Goal: Transaction & Acquisition: Book appointment/travel/reservation

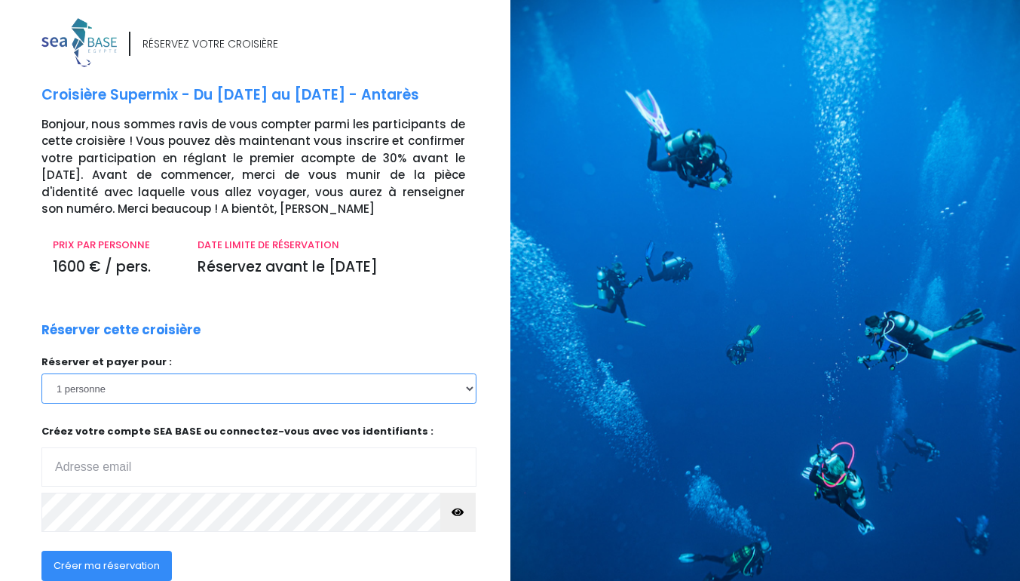
click at [467, 387] on select "1 personne 2 personnes" at bounding box center [258, 388] width 435 height 30
select select "2"
click at [41, 373] on select "1 personne 2 personnes" at bounding box center [258, 388] width 435 height 30
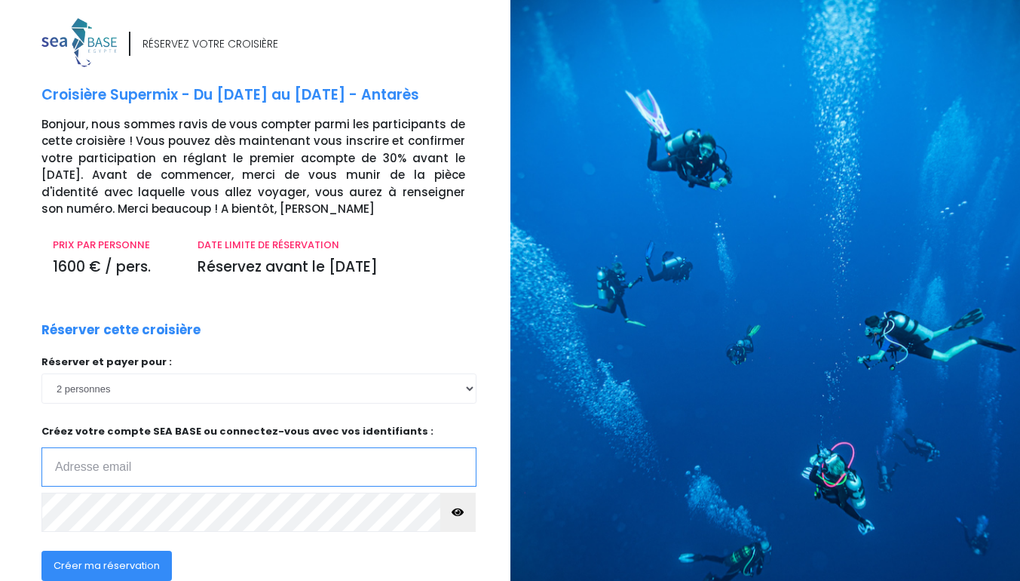
click at [114, 470] on input "email" at bounding box center [258, 466] width 435 height 39
type input "ingridlucas@sfr.fr"
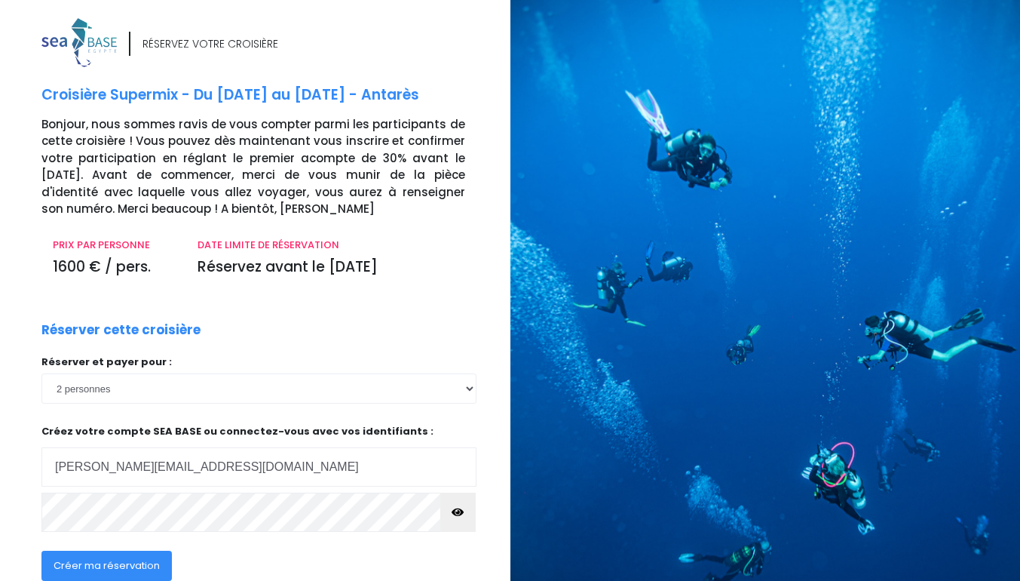
click at [105, 564] on span "Créer ma réservation" at bounding box center [107, 565] width 106 height 14
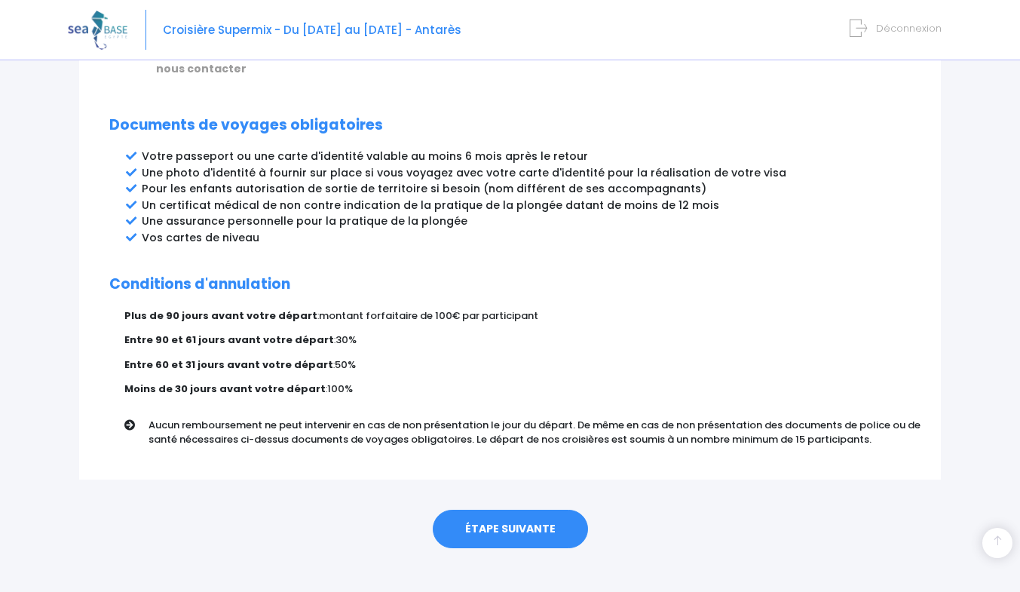
scroll to position [787, 0]
click at [507, 509] on link "ÉTAPE SUIVANTE" at bounding box center [510, 528] width 155 height 39
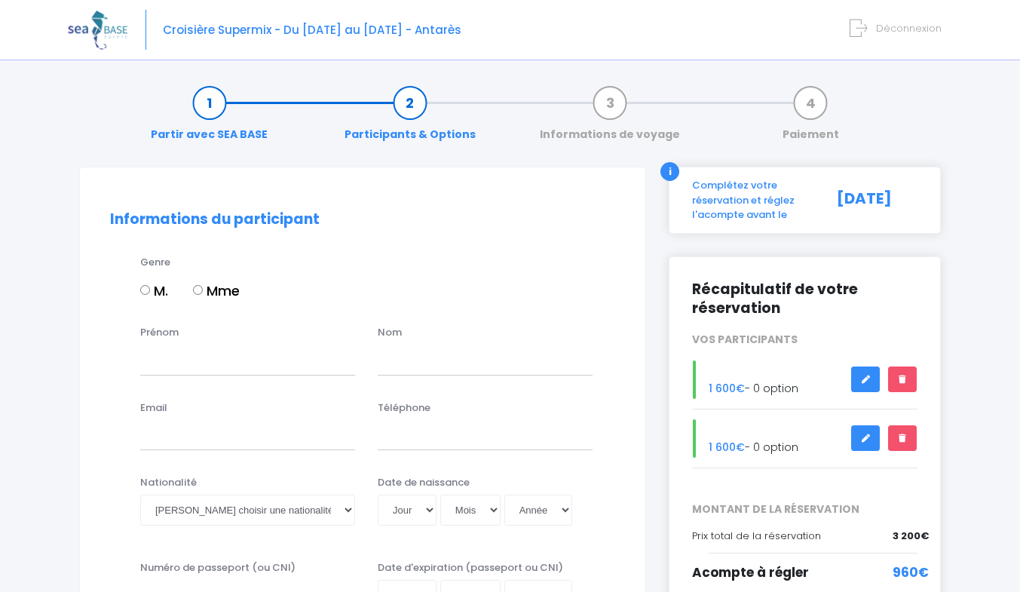
click at [200, 287] on input "Mme" at bounding box center [198, 290] width 10 height 10
radio input "true"
click at [190, 362] on input "Prénom" at bounding box center [247, 360] width 215 height 30
type input "Ingrid"
type input "Lucas"
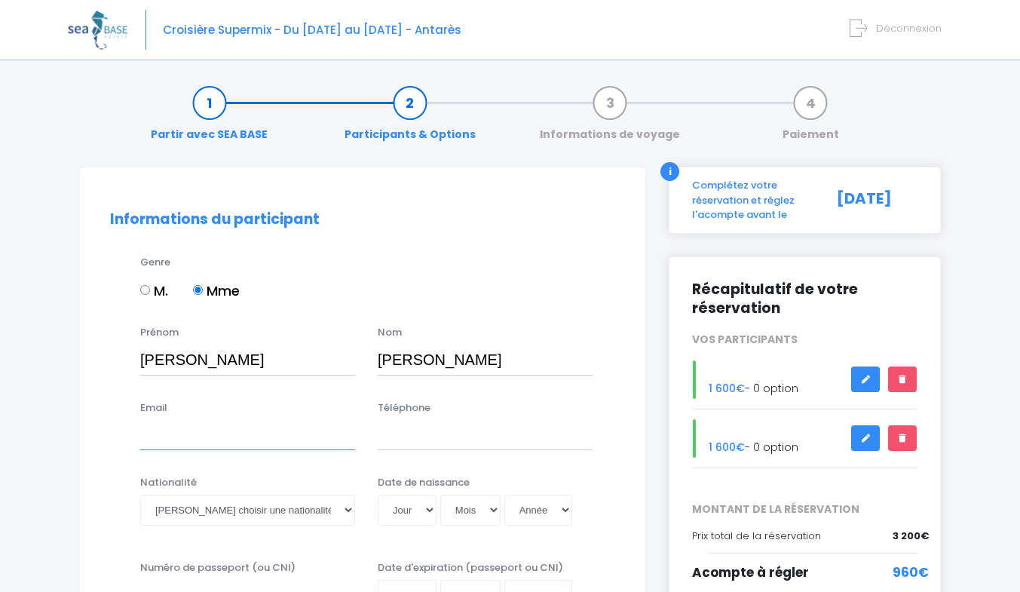
type input "ingridlucas@sfr.fr"
type input "0603504236"
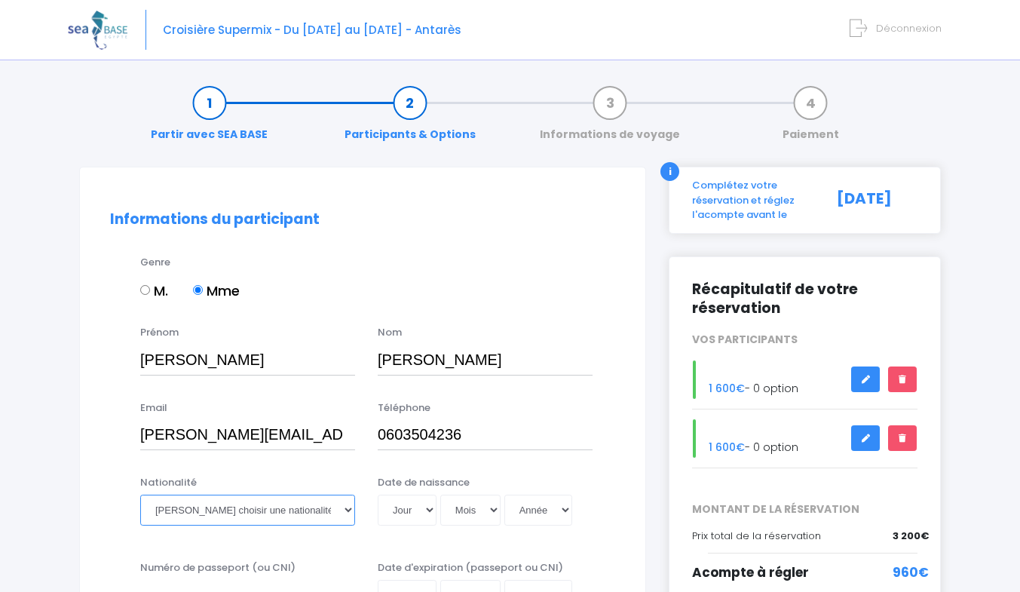
click at [347, 513] on select "Veuillez choisir une nationalité Afghane Albanaise Algerienne Allemande America…" at bounding box center [247, 510] width 215 height 30
click at [140, 495] on select "Veuillez choisir une nationalité Afghane Albanaise Algerienne Allemande America…" at bounding box center [247, 510] width 215 height 30
select select "Irakienne"
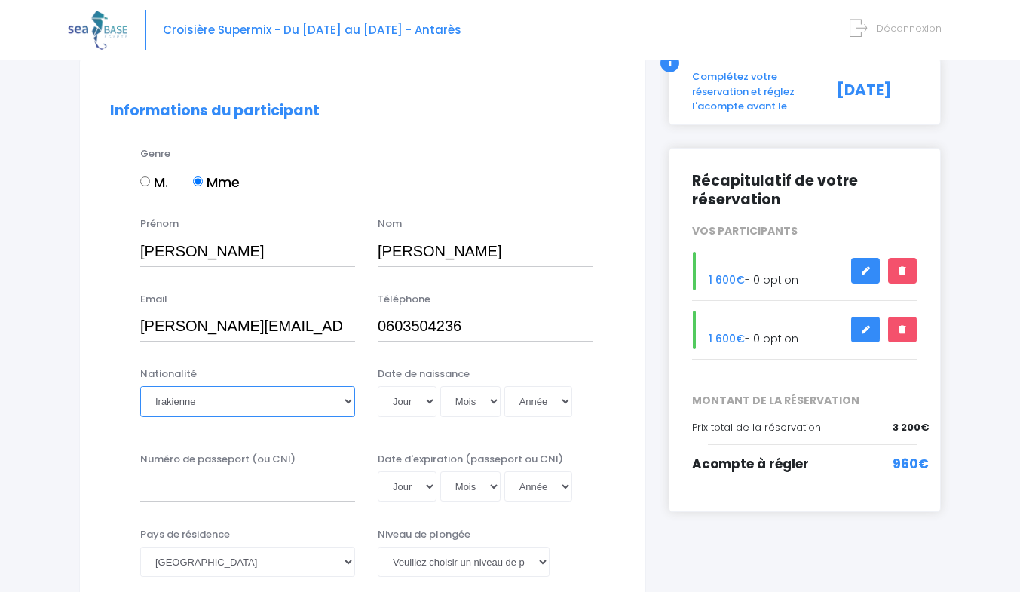
scroll to position [125, 0]
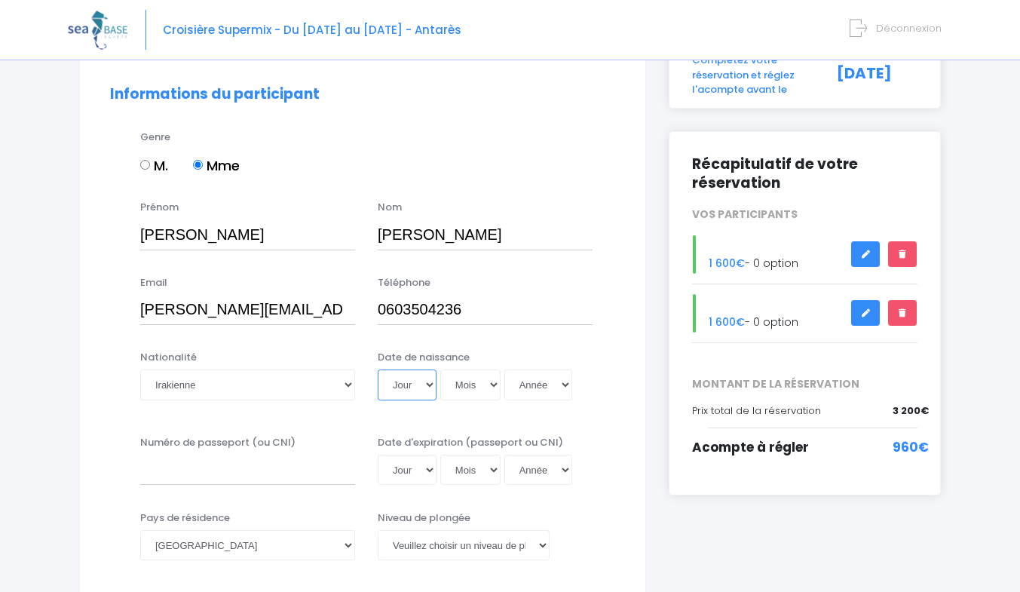
click at [427, 383] on select "Jour 01 02 03 04 05 06 07 08 09 10 11 12 13 14 15 16 17 18 19 20 21 22 23 24 25…" at bounding box center [407, 384] width 59 height 30
select select "22"
click at [378, 369] on select "Jour 01 02 03 04 05 06 07 08 09 10 11 12 13 14 15 16 17 18 19 20 21 22 23 24 25…" at bounding box center [407, 384] width 59 height 30
click at [494, 389] on select "Mois 01 02 03 04 05 06 07 08 09 10 11 12" at bounding box center [470, 384] width 60 height 30
select select "03"
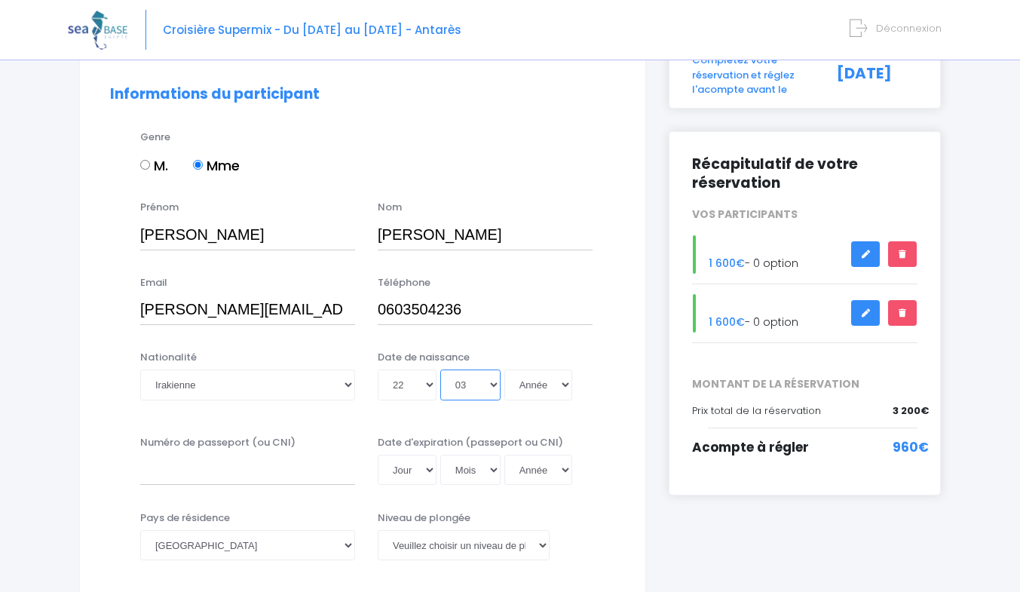
click at [440, 369] on select "Mois 01 02 03 04 05 06 07 08 09 10 11 12" at bounding box center [470, 384] width 60 height 30
click at [557, 388] on select "Année 2045 2044 2043 2042 2041 2040 2039 2038 2037 2036 2035 2034 2033 2032 203…" at bounding box center [538, 384] width 68 height 30
select select "1973"
click at [504, 369] on select "Année 2045 2044 2043 2042 2041 2040 2039 2038 2037 2036 2035 2034 2033 2032 203…" at bounding box center [538, 384] width 68 height 30
type input "1973-03-22"
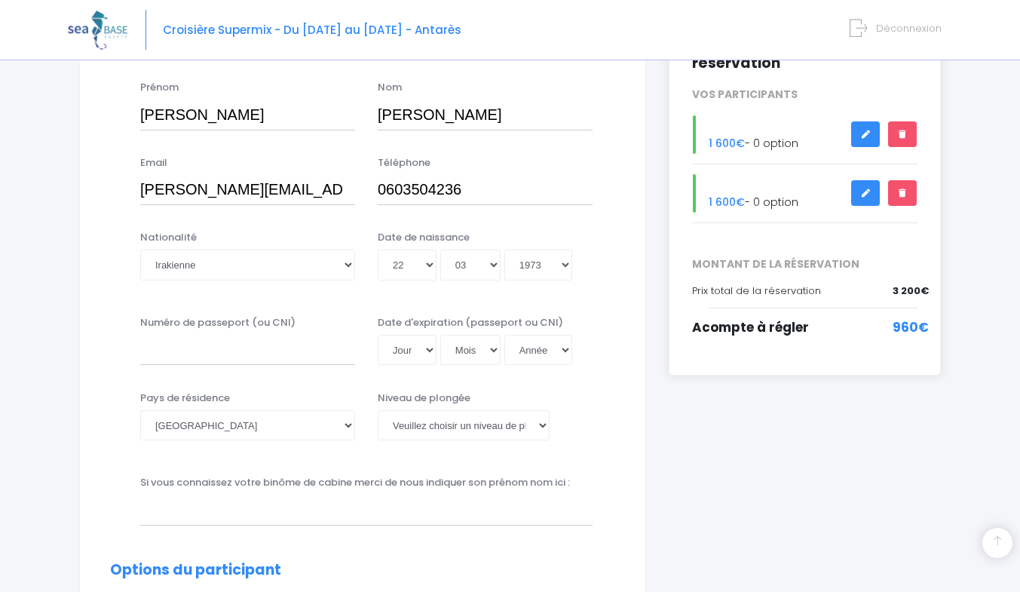
scroll to position [248, 0]
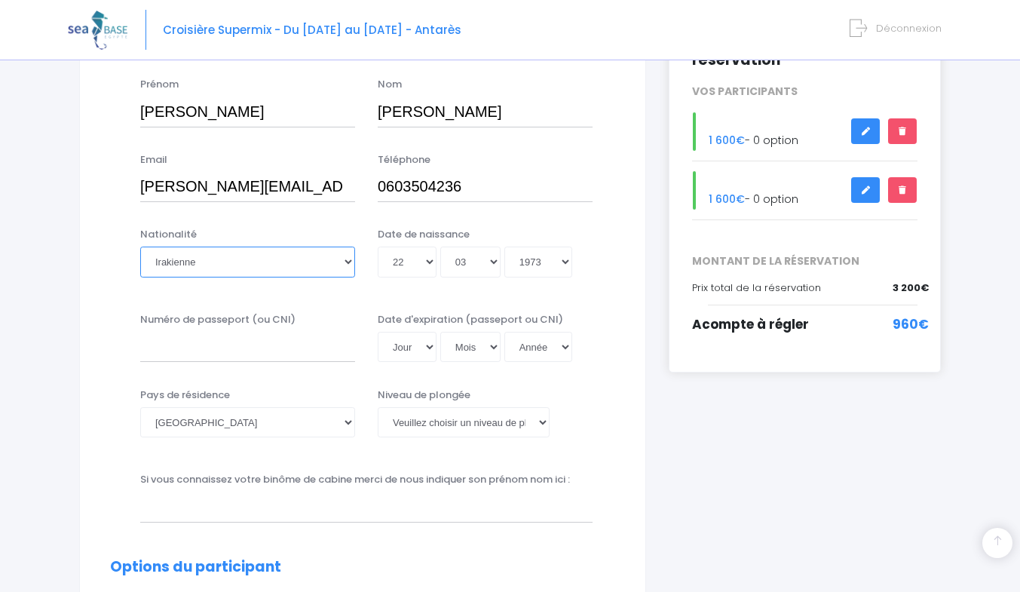
click at [347, 262] on select "Veuillez choisir une nationalité Afghane Albanaise Algerienne Allemande America…" at bounding box center [247, 262] width 215 height 30
select select "Française"
click at [140, 247] on select "Veuillez choisir une nationalité Afghane Albanaise Algerienne Allemande America…" at bounding box center [247, 262] width 215 height 30
click at [172, 359] on input "Numéro de passeport (ou CNI)" at bounding box center [247, 347] width 215 height 30
type input "18FK82259"
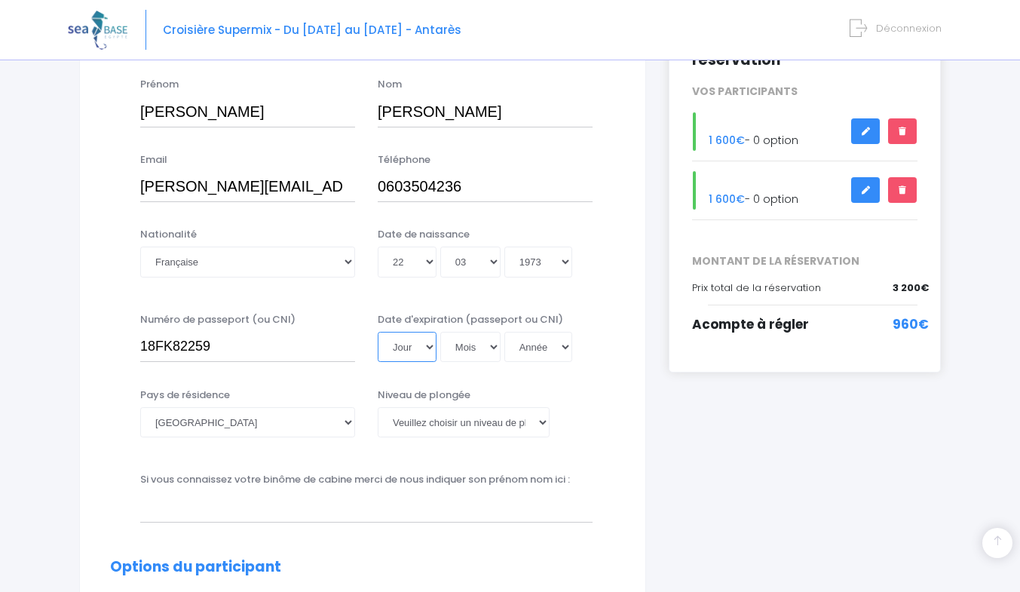
click at [420, 342] on select "Jour 01 02 03 04 05 06 07 08 09 10 11 12 13 14 15 16 17 18 19 20 21 22 23 24 25…" at bounding box center [407, 347] width 59 height 30
select select "20"
click at [378, 332] on select "Jour 01 02 03 04 05 06 07 08 09 10 11 12 13 14 15 16 17 18 19 20 21 22 23 24 25…" at bounding box center [407, 347] width 59 height 30
click at [493, 345] on select "Mois 01 02 03 04 05 06 07 08 09 10 11 12" at bounding box center [470, 347] width 60 height 30
select select "11"
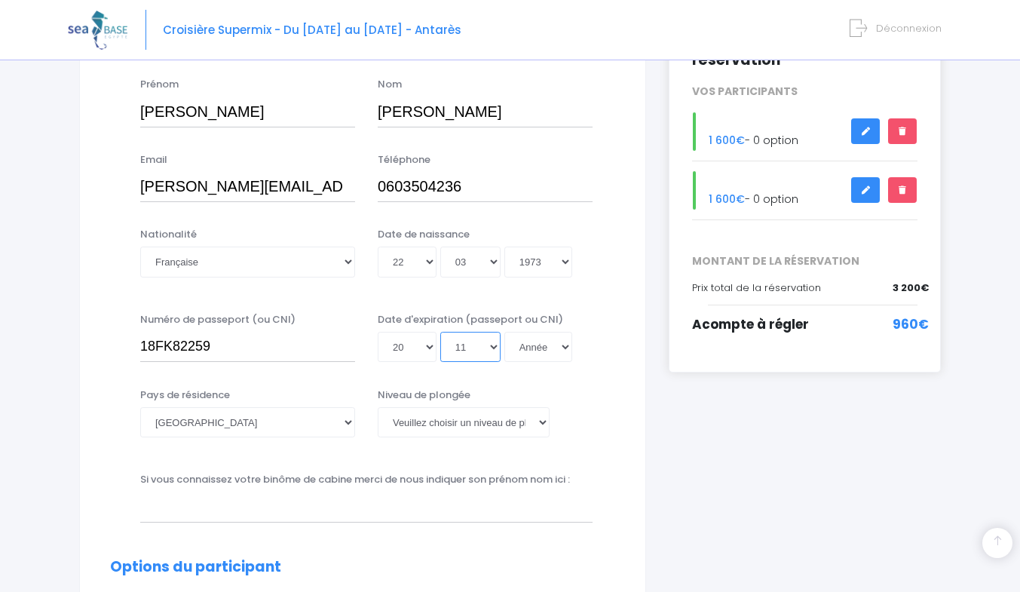
click at [440, 332] on select "Mois 01 02 03 04 05 06 07 08 09 10 11 12" at bounding box center [470, 347] width 60 height 30
click at [561, 350] on select "Année 2045 2044 2043 2042 2041 2040 2039 2038 2037 2036 2035 2034 2033 2032 203…" at bounding box center [538, 347] width 68 height 30
select select "2028"
click at [504, 332] on select "Année 2045 2044 2043 2042 2041 2040 2039 2038 2037 2036 2035 2034 2033 2032 203…" at bounding box center [538, 347] width 68 height 30
type input "2028-11-20"
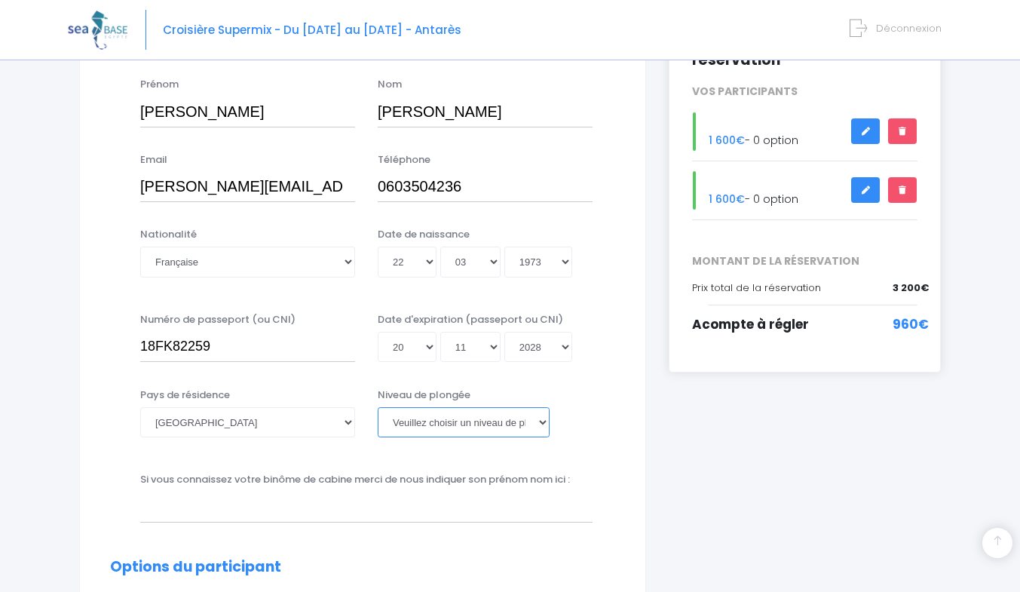
click at [538, 422] on select "Veuillez choisir un niveau de plongée Non plongeur Junior OW diver Adventure OW…" at bounding box center [464, 422] width 172 height 30
click at [378, 407] on select "Veuillez choisir un niveau de plongée Non plongeur Junior OW diver Adventure OW…" at bounding box center [464, 422] width 172 height 30
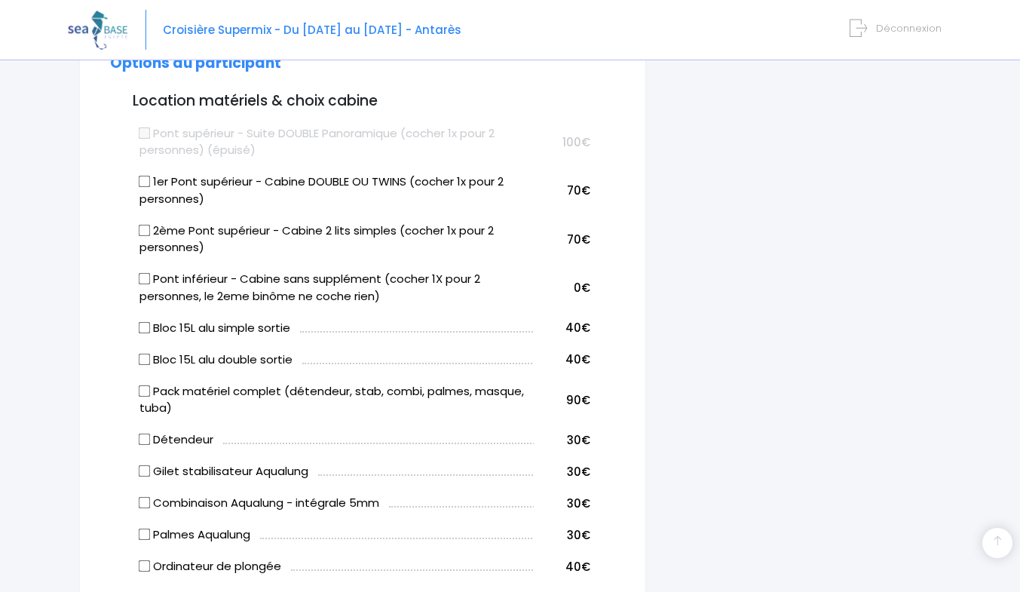
scroll to position [650, 0]
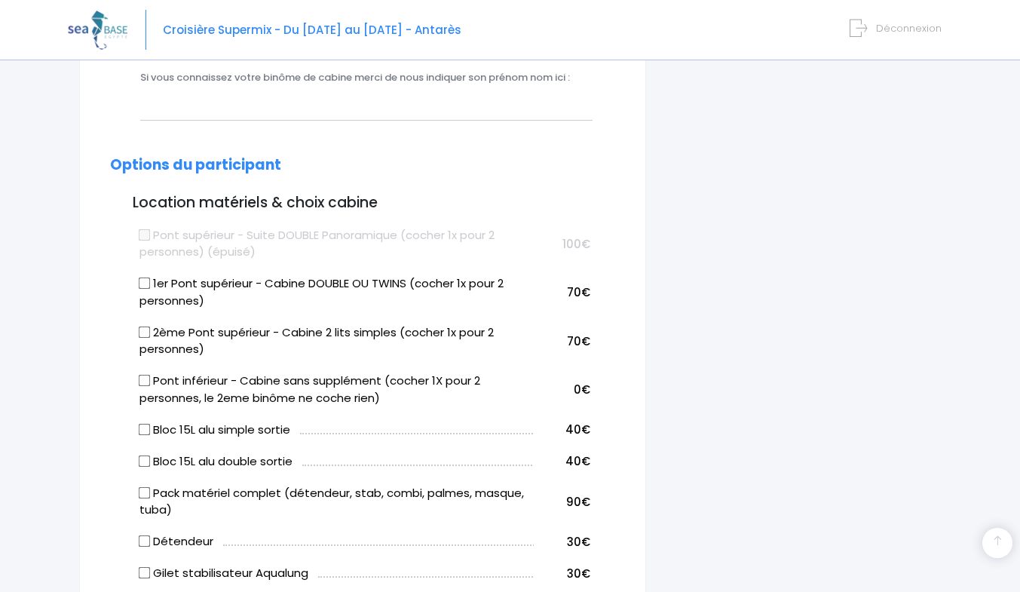
select select "PE40"
click at [142, 332] on input "2ème Pont supérieur - Cabine 2 lits simples (cocher 1x pour 2 personnes)" at bounding box center [144, 332] width 12 height 12
checkbox input "true"
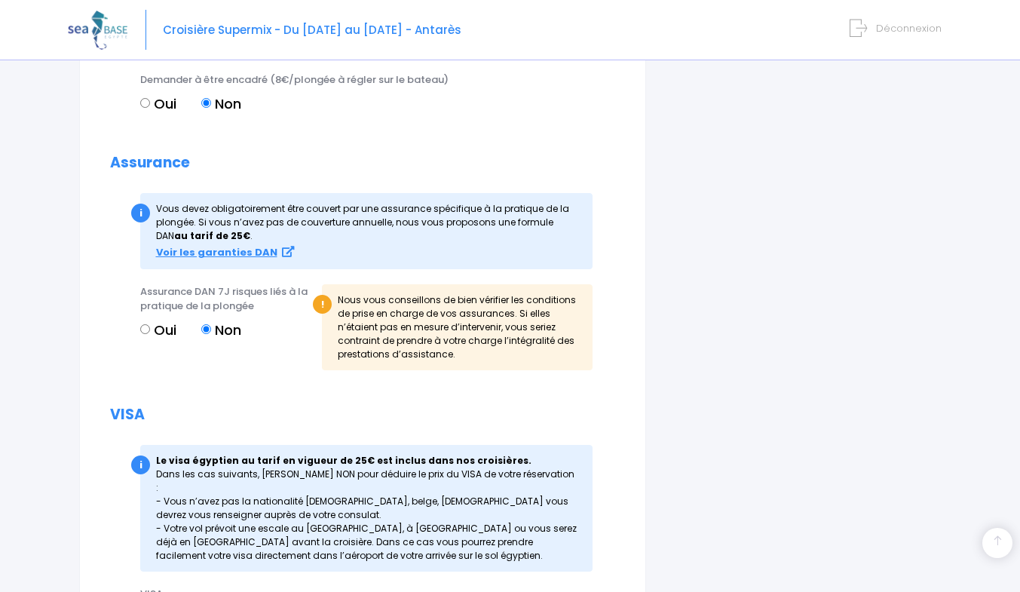
scroll to position [1732, 0]
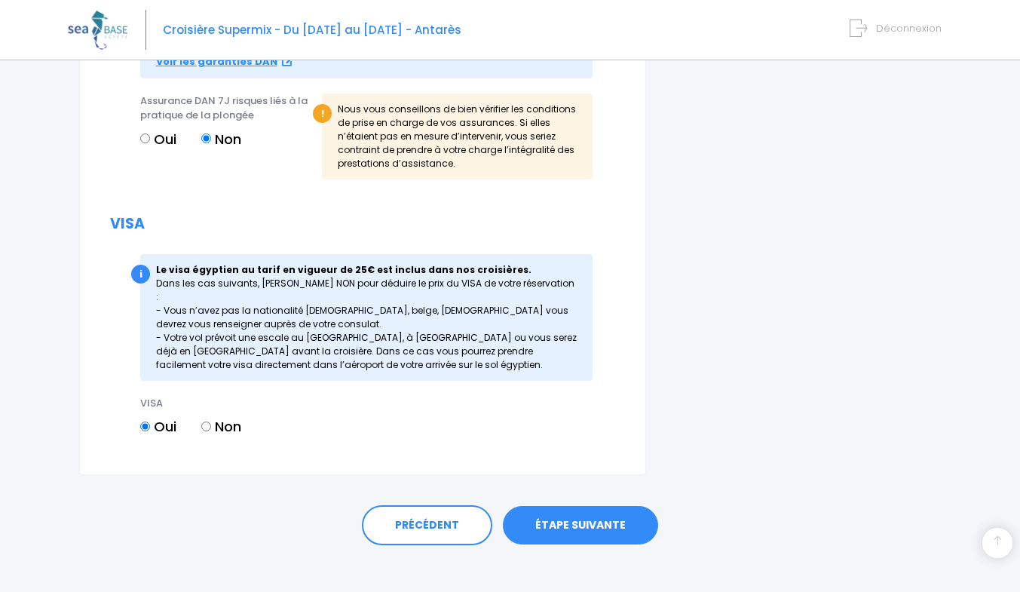
click at [563, 511] on link "ÉTAPE SUIVANTE" at bounding box center [580, 525] width 155 height 39
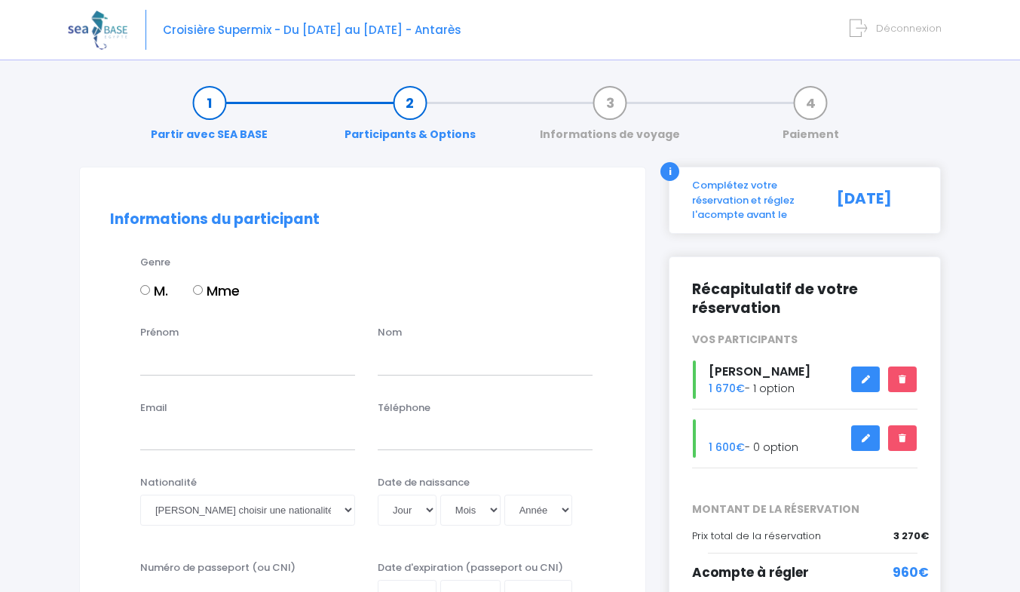
click at [146, 290] on input "M." at bounding box center [145, 290] width 10 height 10
radio input "true"
drag, startPoint x: 192, startPoint y: 378, endPoint x: 194, endPoint y: 363, distance: 15.2
click at [192, 376] on div "Prénom Nom" at bounding box center [363, 355] width 528 height 60
click at [194, 363] on input "Prénom" at bounding box center [247, 360] width 215 height 30
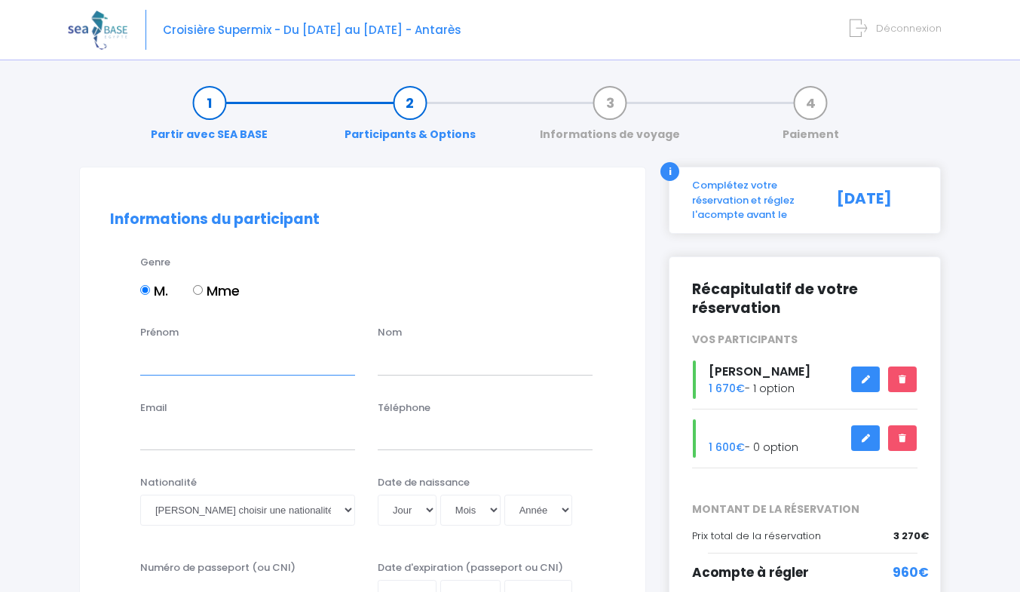
type input "ERIC"
type input "LUCAS"
click at [242, 445] on input "Email" at bounding box center [247, 435] width 215 height 30
type input "eric.lucas.elu@gmail.com"
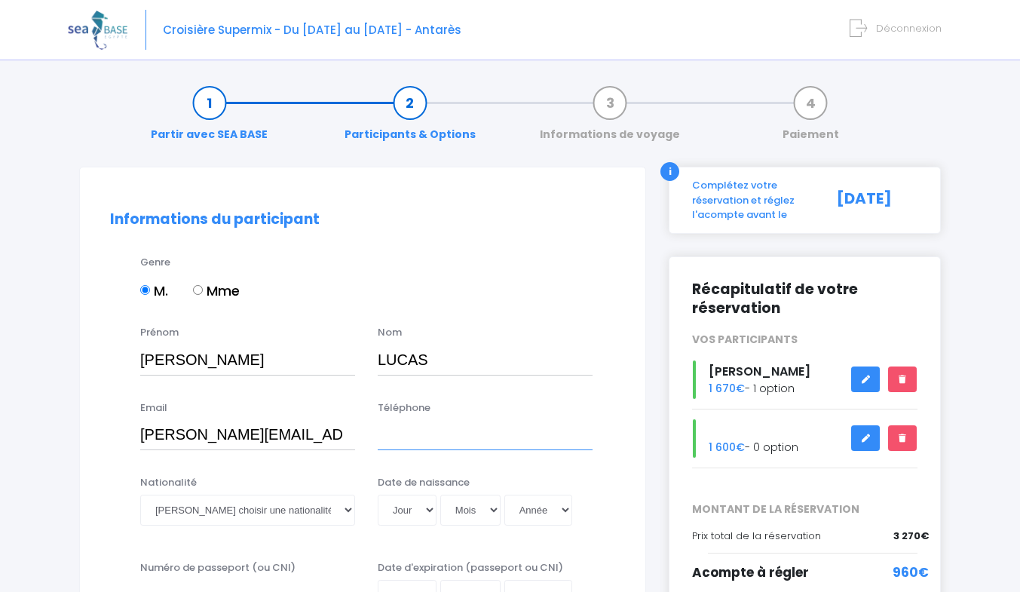
click at [390, 446] on input "Téléphone" at bounding box center [485, 435] width 215 height 30
type input "0609019809"
click at [261, 513] on select "Veuillez choisir une nationalité Afghane Albanaise Algerienne Allemande America…" at bounding box center [247, 510] width 215 height 30
select select "Française"
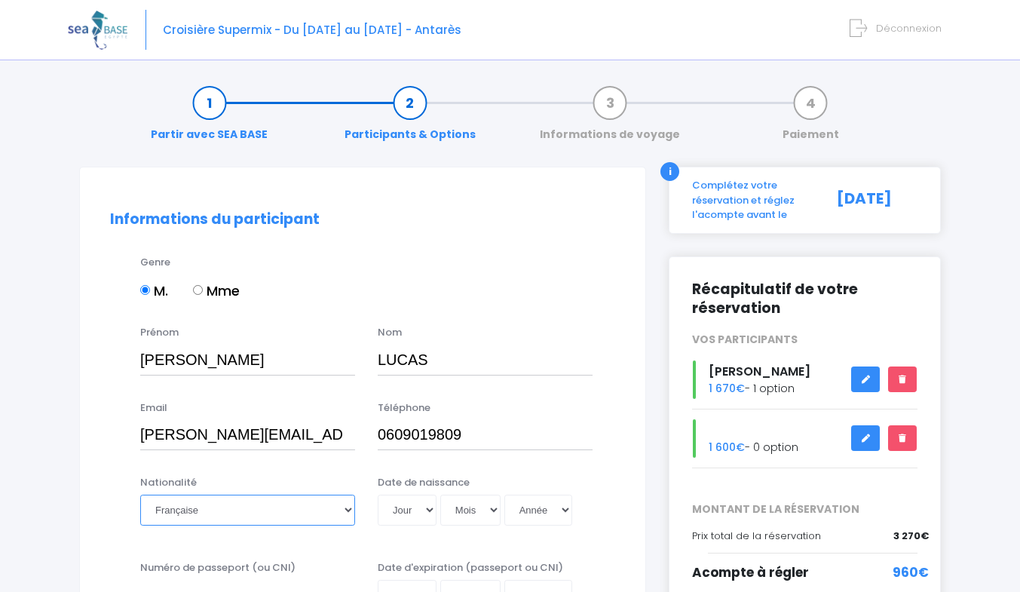
click at [140, 495] on select "Veuillez choisir une nationalité Afghane Albanaise Algerienne Allemande America…" at bounding box center [247, 510] width 215 height 30
click at [412, 508] on select "Jour 01 02 03 04 05 06 07 08 09 10 11 12 13 14 15 16 17 18 19 20 21 22 23 24 25…" at bounding box center [407, 510] width 59 height 30
select select "16"
click at [378, 495] on select "Jour 01 02 03 04 05 06 07 08 09 10 11 12 13 14 15 16 17 18 19 20 21 22 23 24 25…" at bounding box center [407, 510] width 59 height 30
click at [472, 510] on select "Mois 01 02 03 04 05 06 07 08 09 10 11 12" at bounding box center [470, 510] width 60 height 30
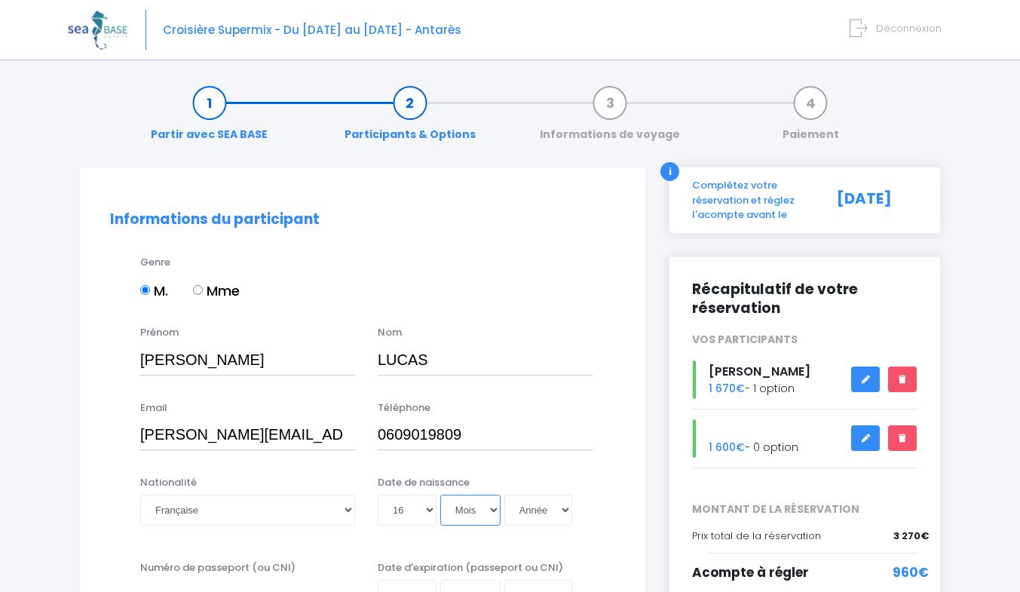
select select "01"
click at [440, 495] on select "Mois 01 02 03 04 05 06 07 08 09 10 11 12" at bounding box center [470, 510] width 60 height 30
click at [533, 515] on select "Année 2045 2044 2043 2042 2041 2040 2039 2038 2037 2036 2035 2034 2033 2032 203…" at bounding box center [538, 510] width 68 height 30
select select "1973"
click at [504, 495] on select "Année 2045 2044 2043 2042 2041 2040 2039 2038 2037 2036 2035 2034 2033 2032 203…" at bounding box center [538, 510] width 68 height 30
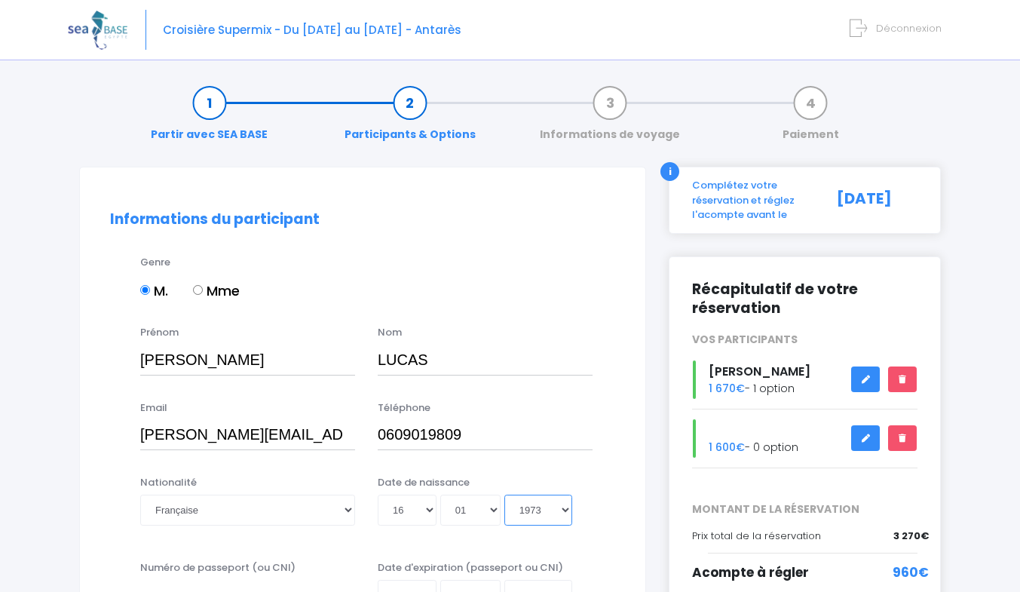
type input "1973-01-16"
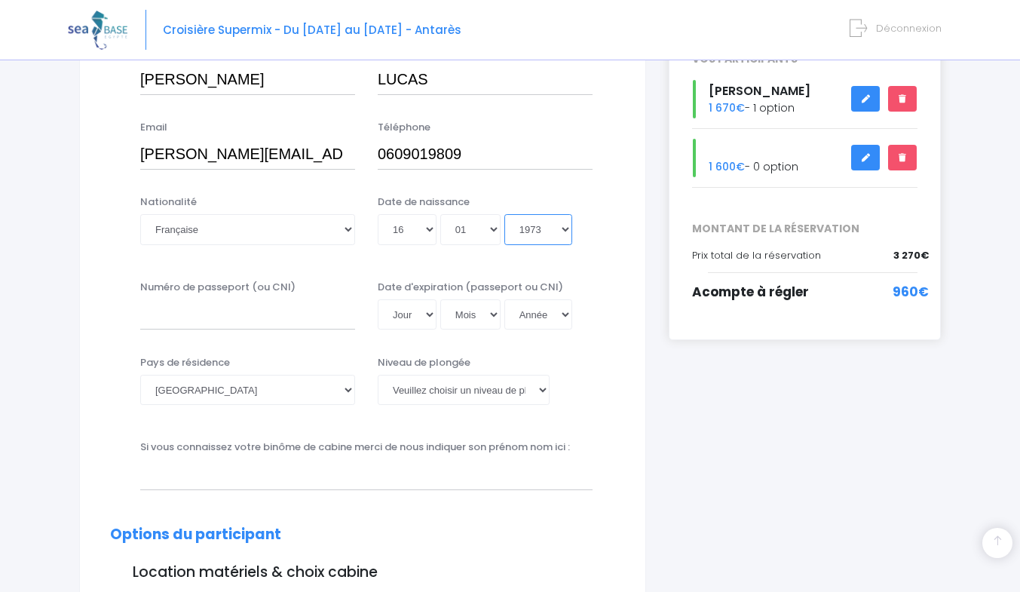
scroll to position [282, 0]
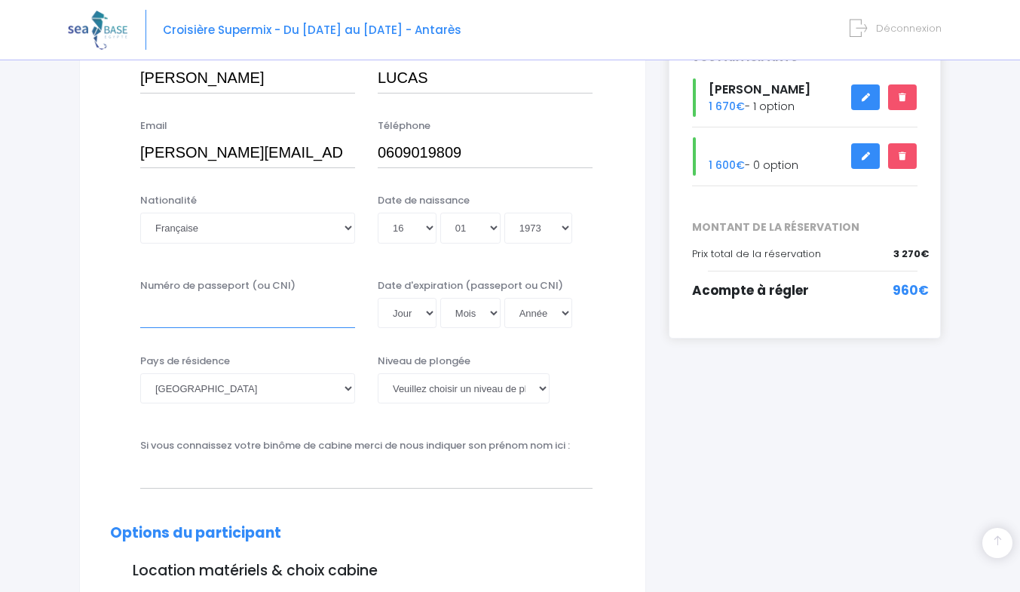
click at [182, 323] on input "Numéro de passeport (ou CNI)" at bounding box center [247, 313] width 215 height 30
type input "18HA21041"
click at [418, 311] on select "Jour 01 02 03 04 05 06 07 08 09 10 11 12 13 14 15 16 17 18 19 20 21 22 23 24 25…" at bounding box center [407, 313] width 59 height 30
select select "21"
click at [378, 298] on select "Jour 01 02 03 04 05 06 07 08 09 10 11 12 13 14 15 16 17 18 19 20 21 22 23 24 25…" at bounding box center [407, 313] width 59 height 30
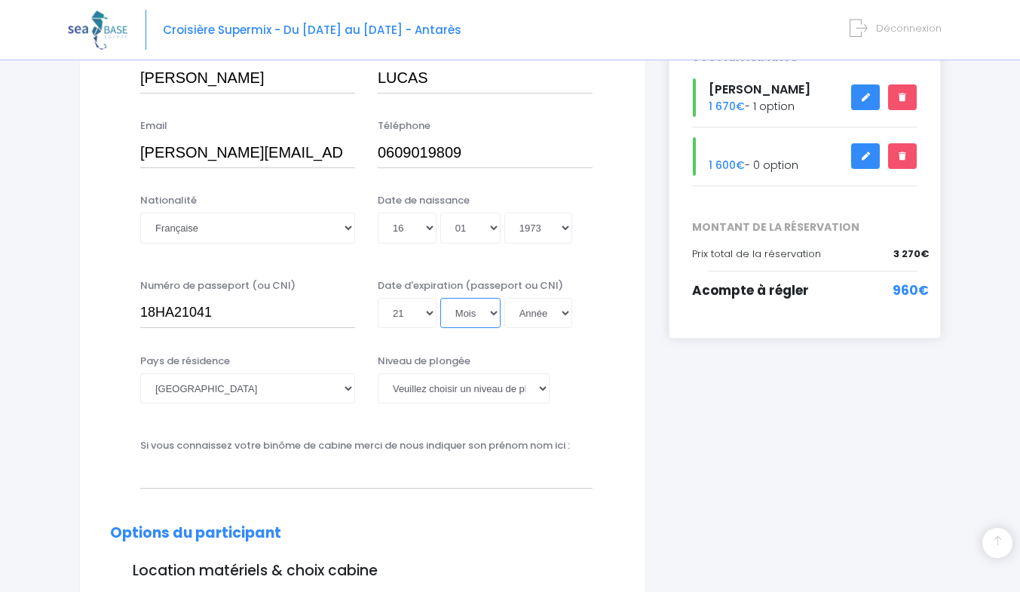
click at [490, 310] on select "Mois 01 02 03 04 05 06 07 08 09 10 11 12" at bounding box center [470, 313] width 60 height 30
select select "11"
click at [440, 298] on select "Mois 01 02 03 04 05 06 07 08 09 10 11 12" at bounding box center [470, 313] width 60 height 30
click at [547, 316] on select "Année 2045 2044 2043 2042 2041 2040 2039 2038 2037 2036 2035 2034 2033 2032 203…" at bounding box center [538, 313] width 68 height 30
select select "2028"
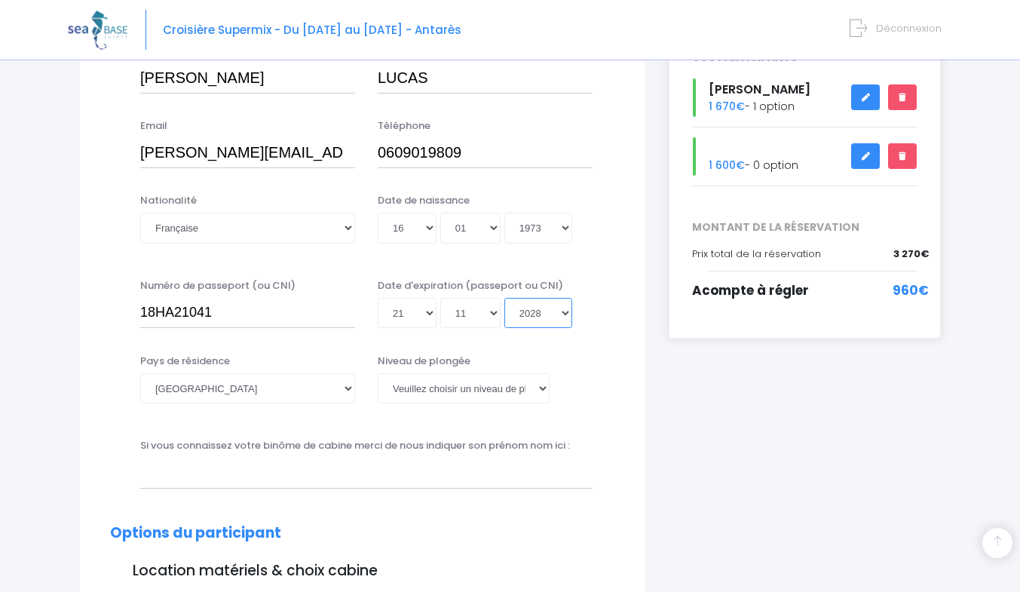
click at [504, 298] on select "Année 2045 2044 2043 2042 2041 2040 2039 2038 2037 2036 2035 2034 2033 2032 203…" at bounding box center [538, 313] width 68 height 30
type input "2028-11-21"
click at [520, 386] on select "Veuillez choisir un niveau de plongée Non plongeur Junior OW diver Adventure OW…" at bounding box center [464, 388] width 172 height 30
select select "MF2"
click at [378, 373] on select "Veuillez choisir un niveau de plongée Non plongeur Junior OW diver Adventure OW…" at bounding box center [464, 388] width 172 height 30
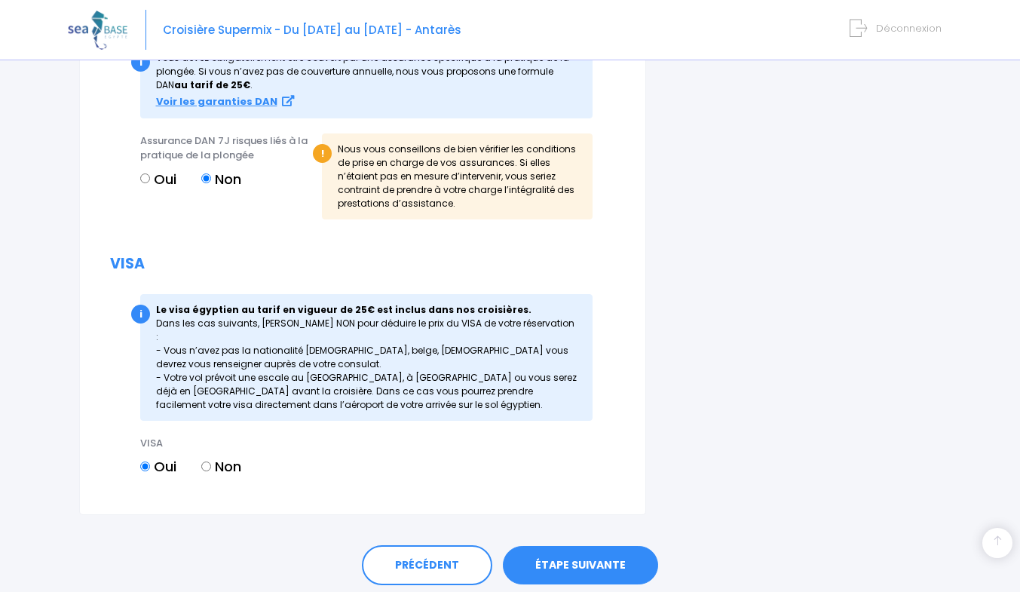
scroll to position [1732, 0]
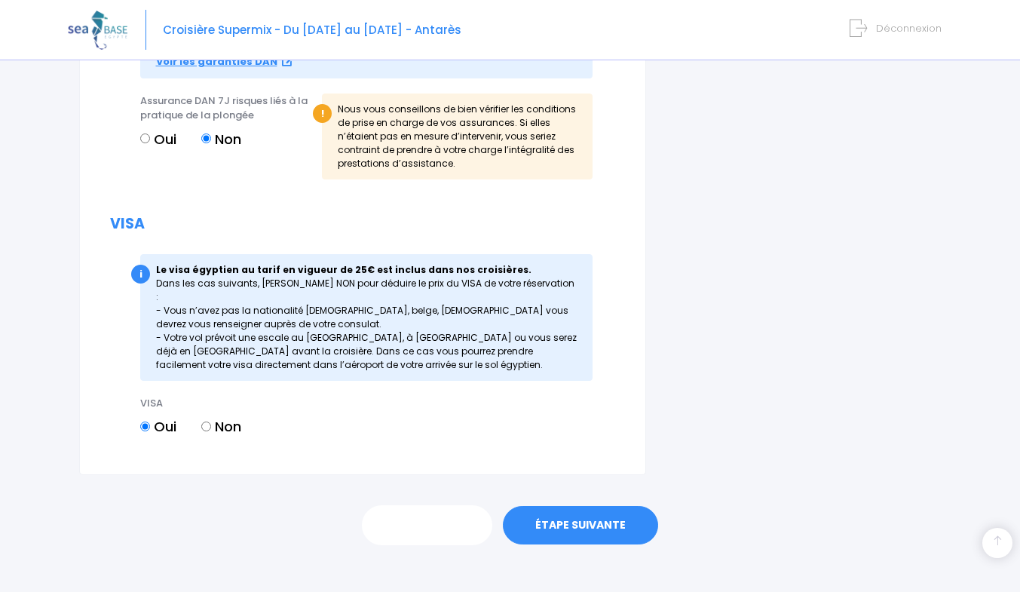
click at [409, 530] on link "PRÉCÉDENT" at bounding box center [427, 525] width 130 height 41
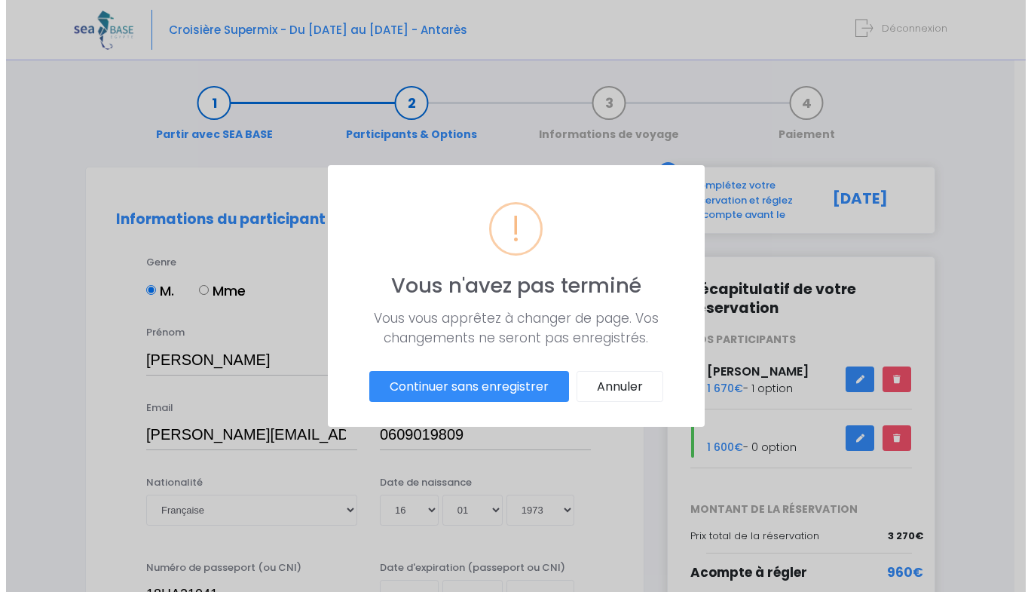
scroll to position [0, 0]
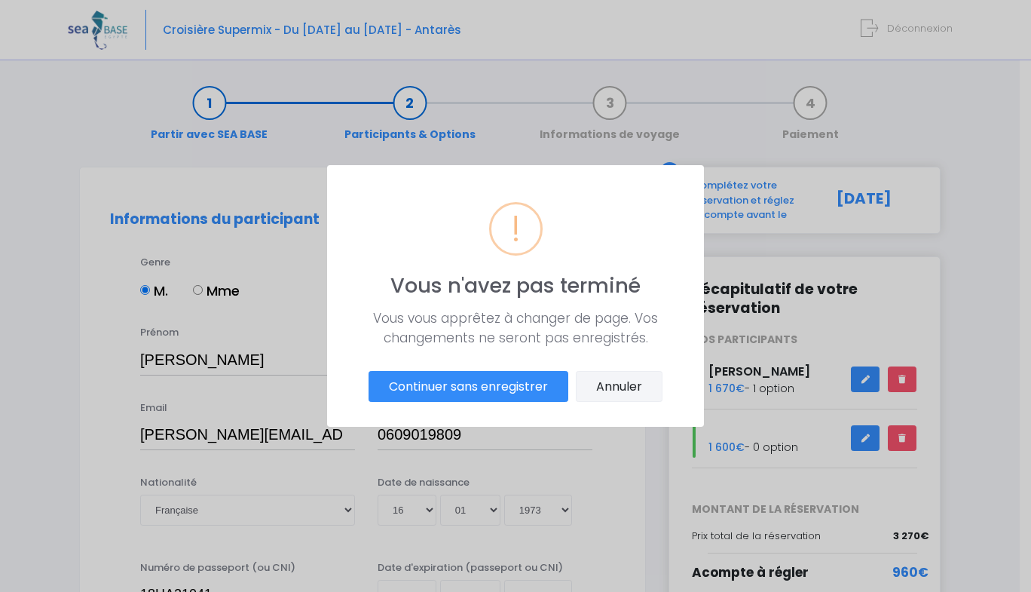
click at [606, 389] on button "Annuler" at bounding box center [619, 387] width 87 height 32
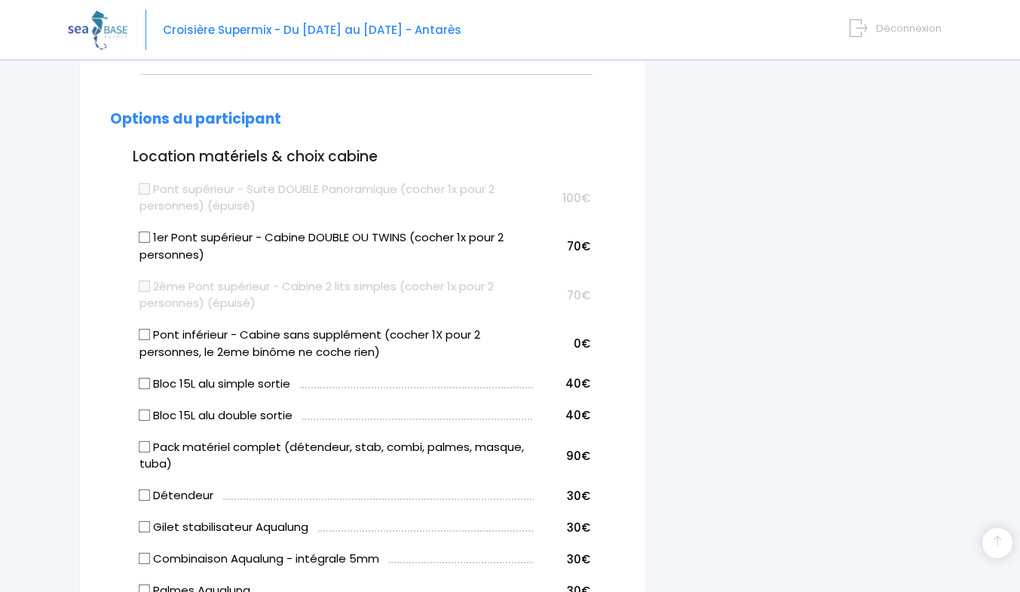
scroll to position [679, 0]
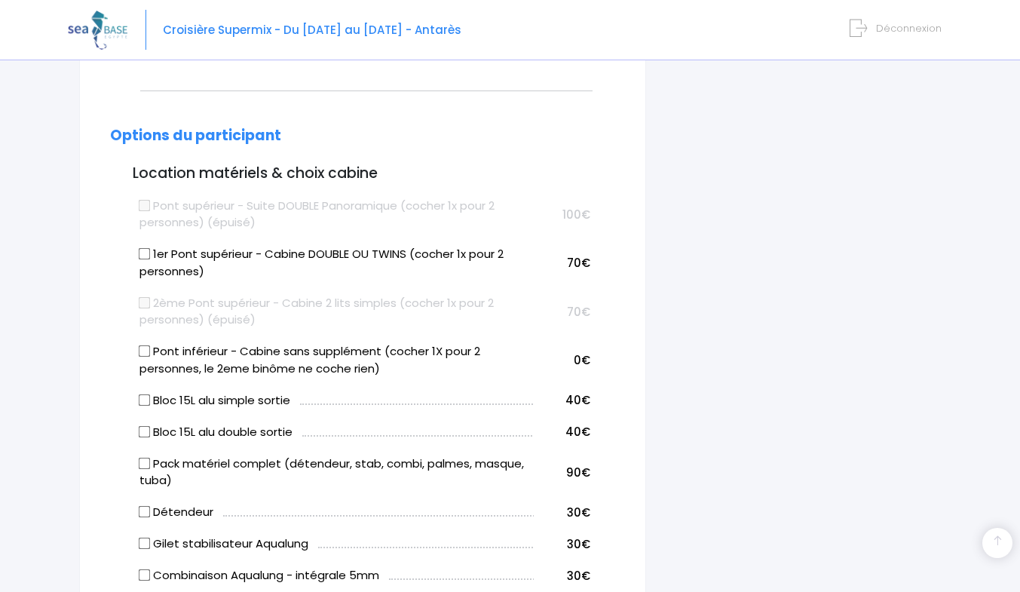
click at [142, 256] on input "1er Pont supérieur - Cabine DOUBLE OU TWINS (cocher 1x pour 2 personnes)" at bounding box center [144, 254] width 12 height 12
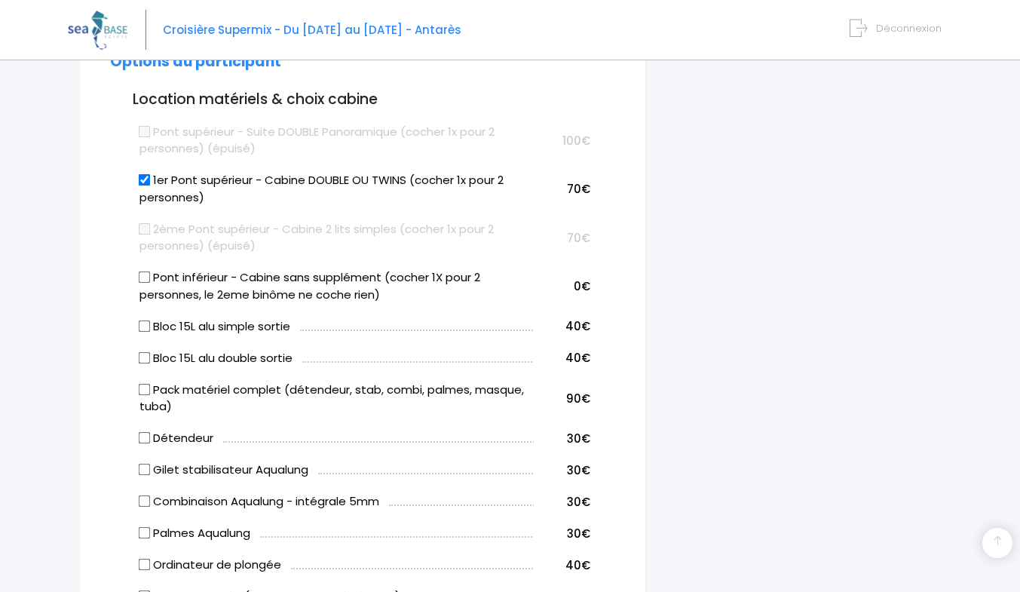
scroll to position [755, 0]
click at [143, 179] on input "1er Pont supérieur - Cabine DOUBLE OU TWINS (cocher 1x pour 2 personnes)" at bounding box center [144, 179] width 12 height 12
checkbox input "false"
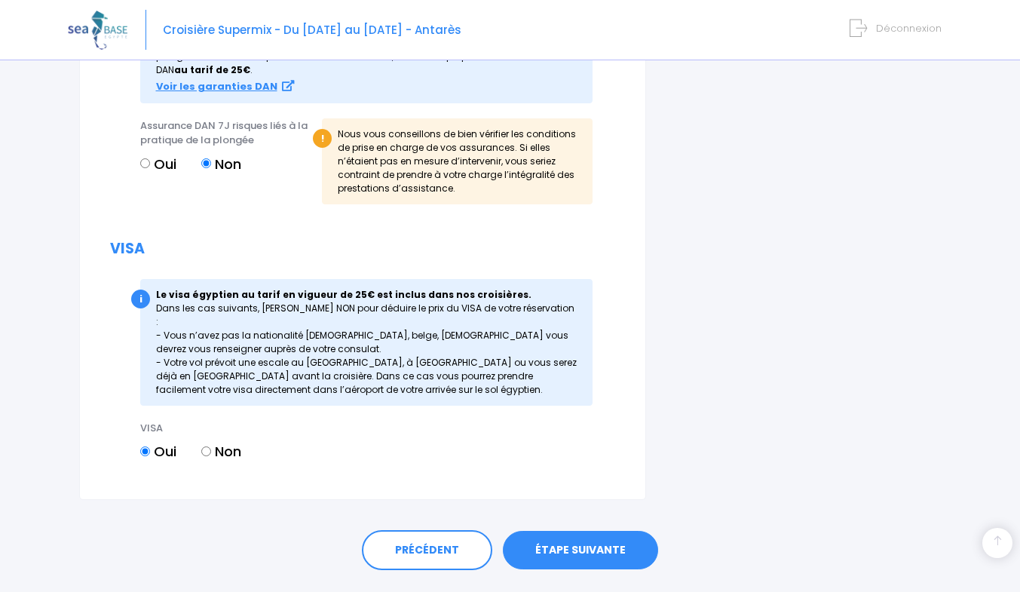
scroll to position [1732, 0]
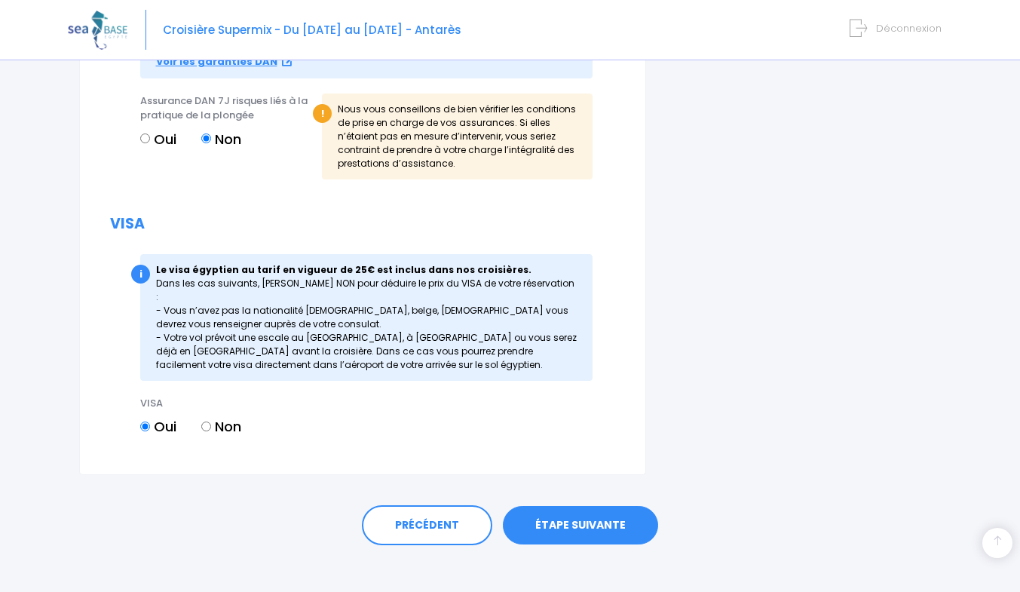
click at [549, 506] on link "ÉTAPE SUIVANTE" at bounding box center [580, 525] width 155 height 39
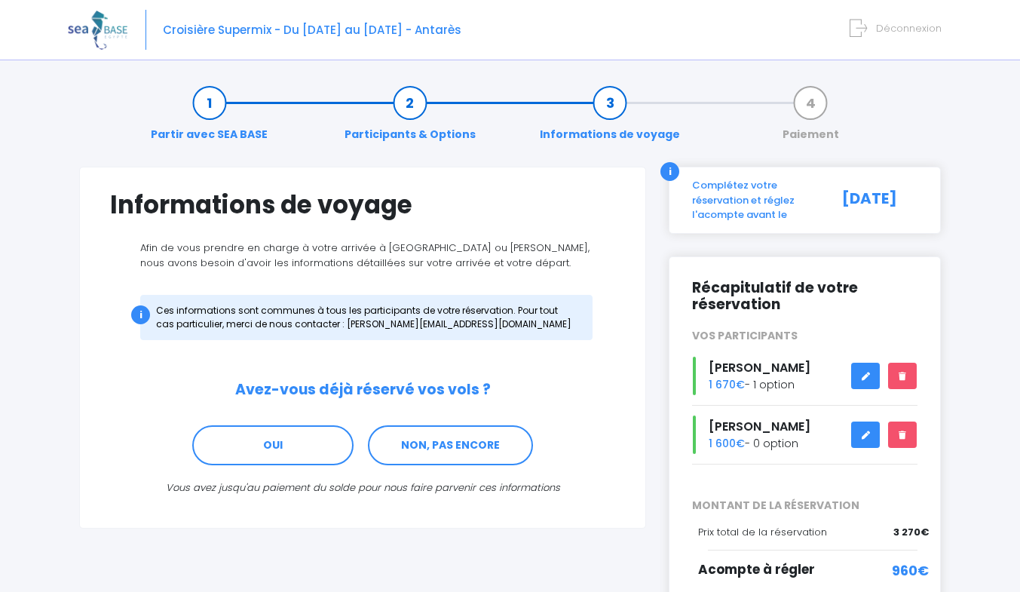
click at [437, 447] on link "NON, PAS ENCORE" at bounding box center [450, 445] width 165 height 41
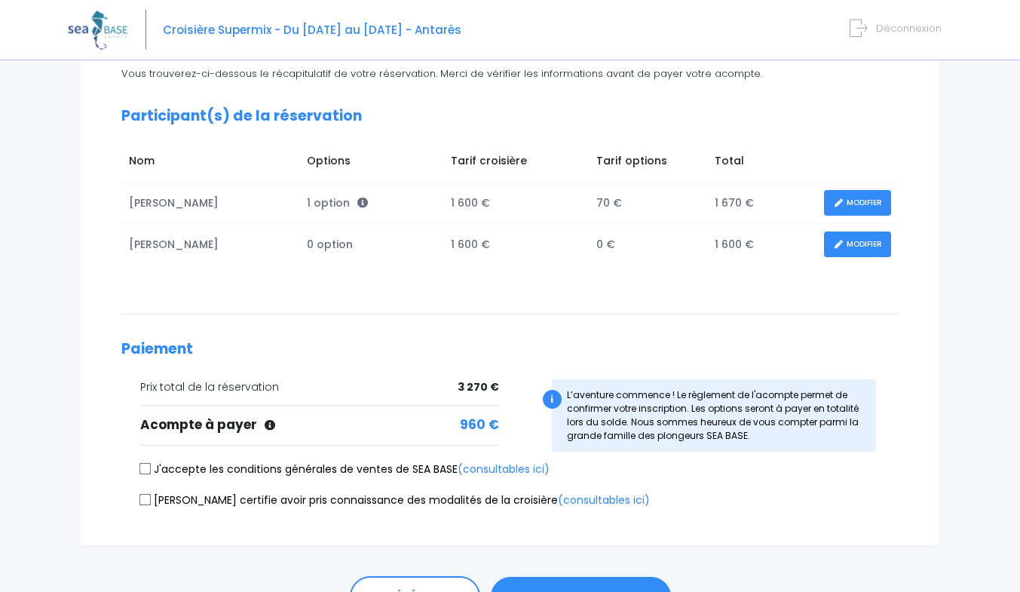
scroll to position [178, 0]
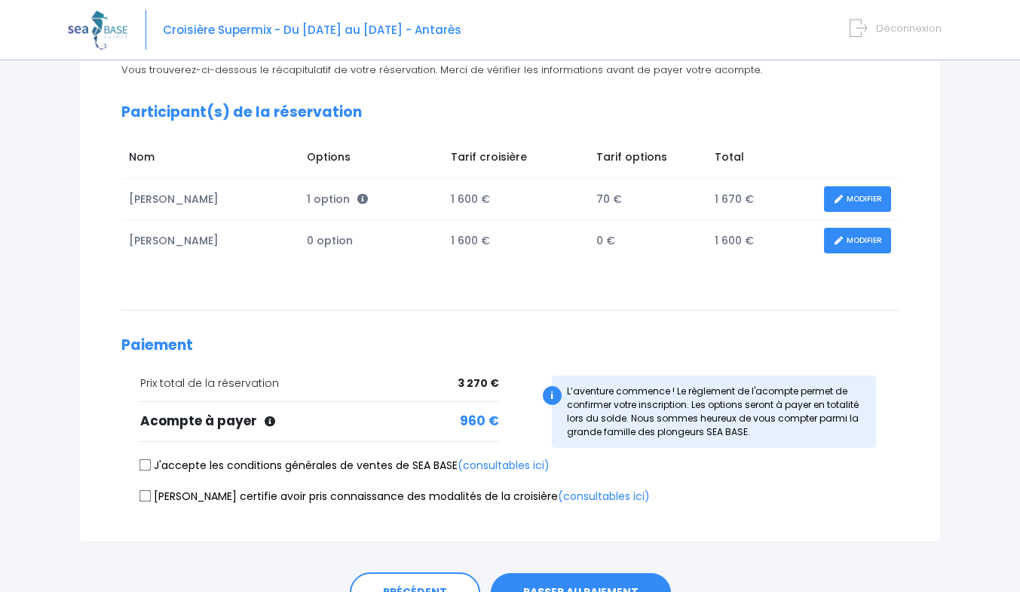
click at [852, 198] on link "MODIFIER" at bounding box center [857, 199] width 67 height 26
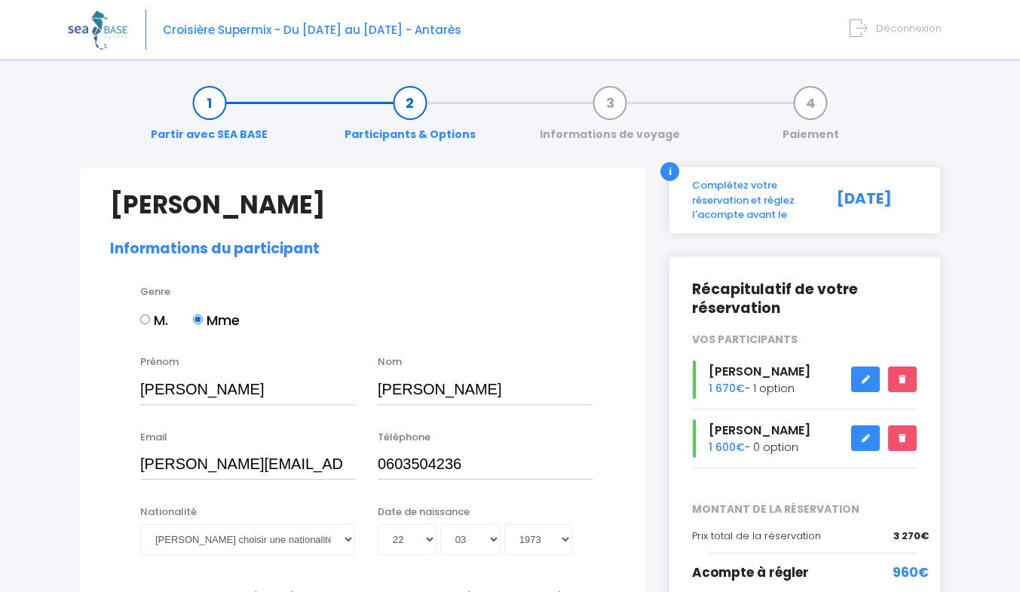
select select "PE40"
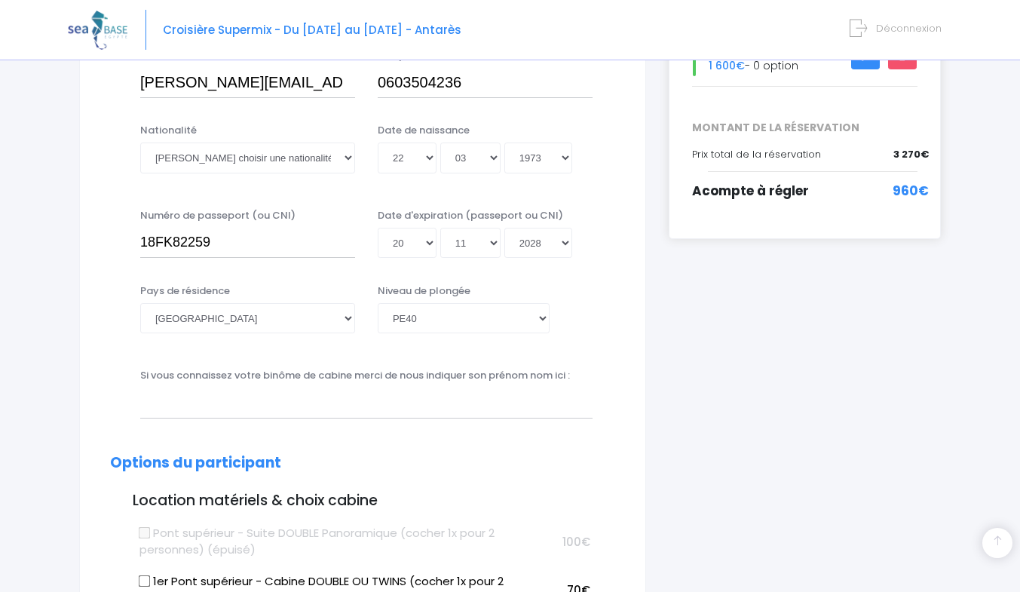
scroll to position [348, 0]
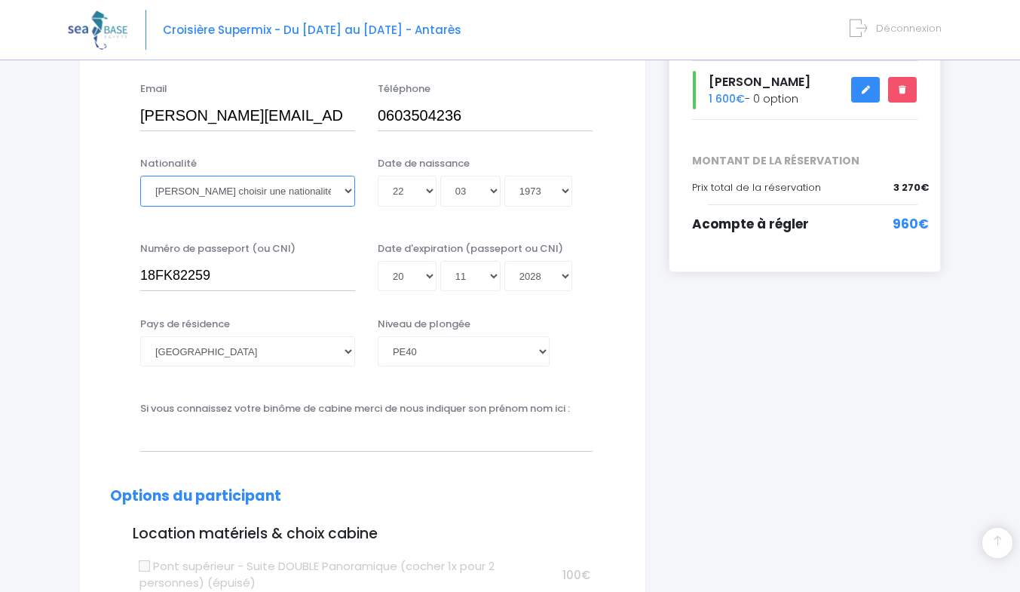
click at [342, 190] on select "Veuillez choisir une nationalité Afghane Albanaise Algerienne Allemande America…" at bounding box center [247, 191] width 215 height 30
select select "Française"
click at [198, 188] on select "Veuillez choisir une nationalité [DEMOGRAPHIC_DATA] Algerienne Allemande [GEOGR…" at bounding box center [247, 191] width 215 height 30
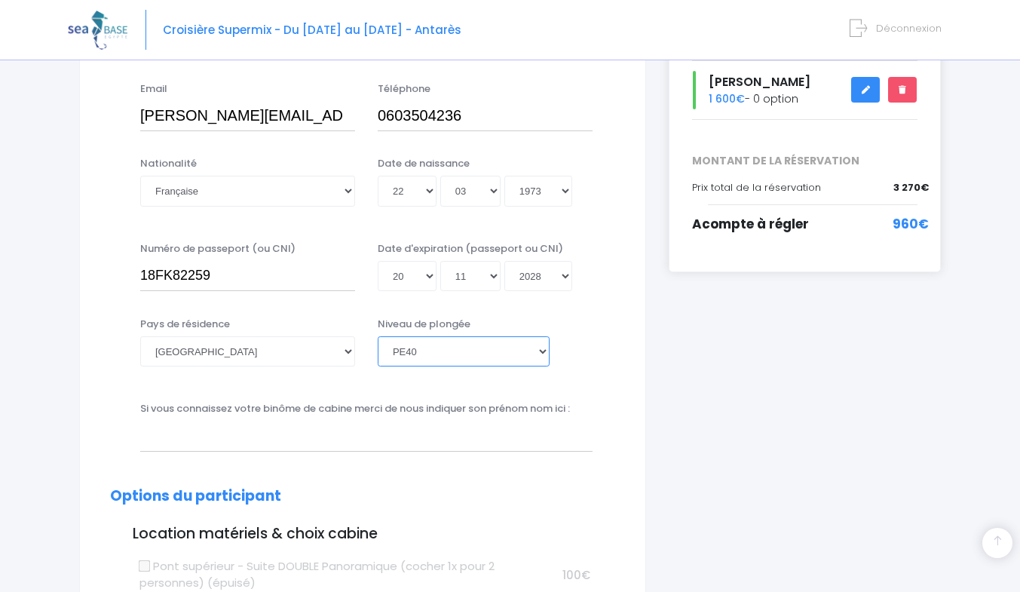
click at [541, 353] on select "Veuillez choisir un niveau de plongée Non plongeur Junior OW diver Adventure OW…" at bounding box center [464, 351] width 172 height 30
click at [378, 336] on select "Veuillez choisir un niveau de plongée Non plongeur Junior OW diver Adventure OW…" at bounding box center [464, 351] width 172 height 30
select select "MF2"
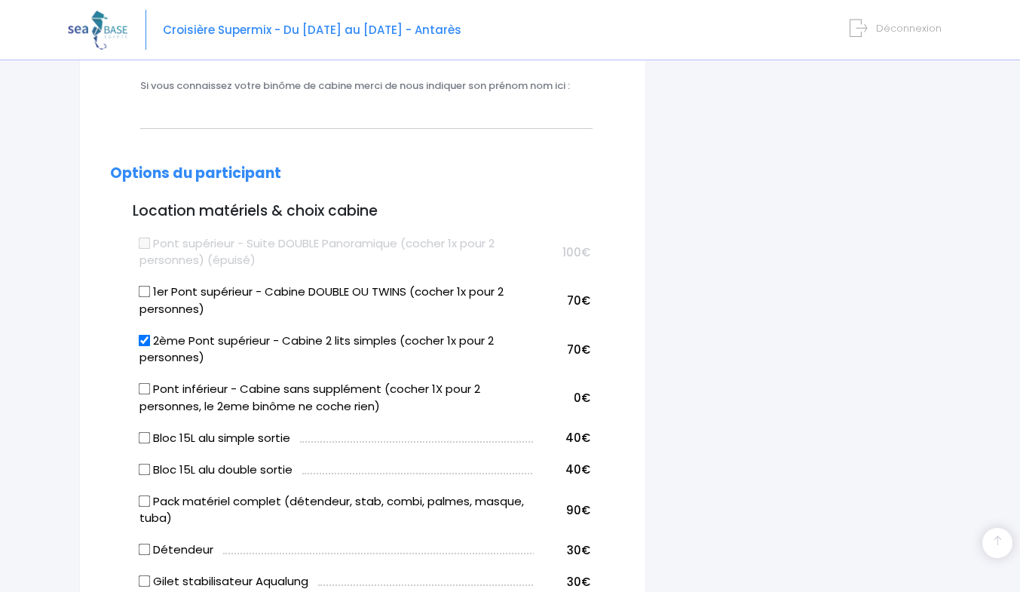
scroll to position [673, 0]
click at [148, 287] on input "1er Pont supérieur - Cabine DOUBLE OU TWINS (cocher 1x pour 2 personnes)" at bounding box center [144, 290] width 12 height 12
checkbox input "true"
click at [149, 339] on input "2ème Pont supérieur - Cabine 2 lits simples (cocher 1x pour 2 personnes)" at bounding box center [144, 338] width 12 height 12
checkbox input "false"
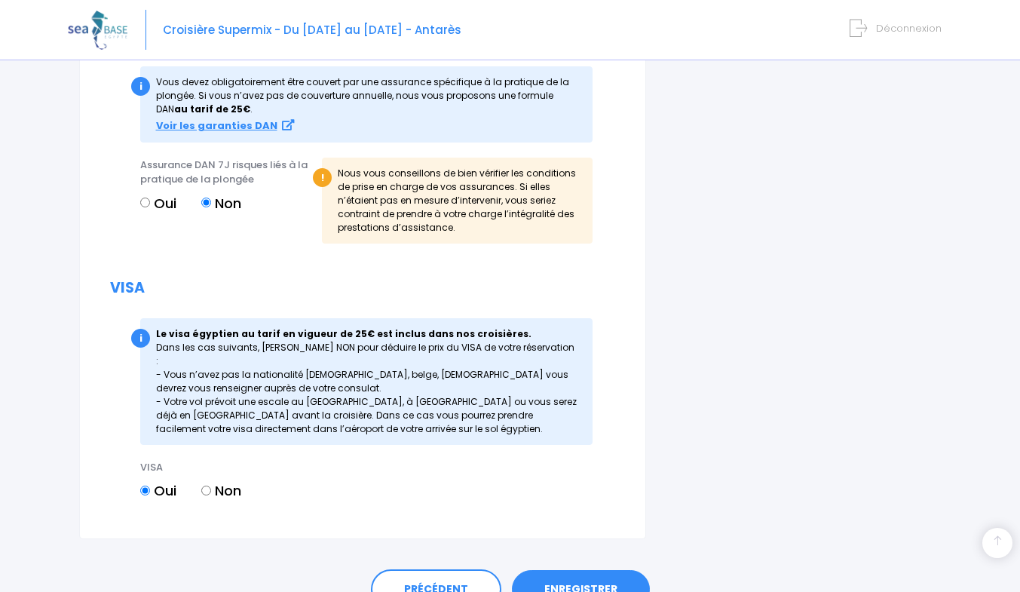
scroll to position [1761, 0]
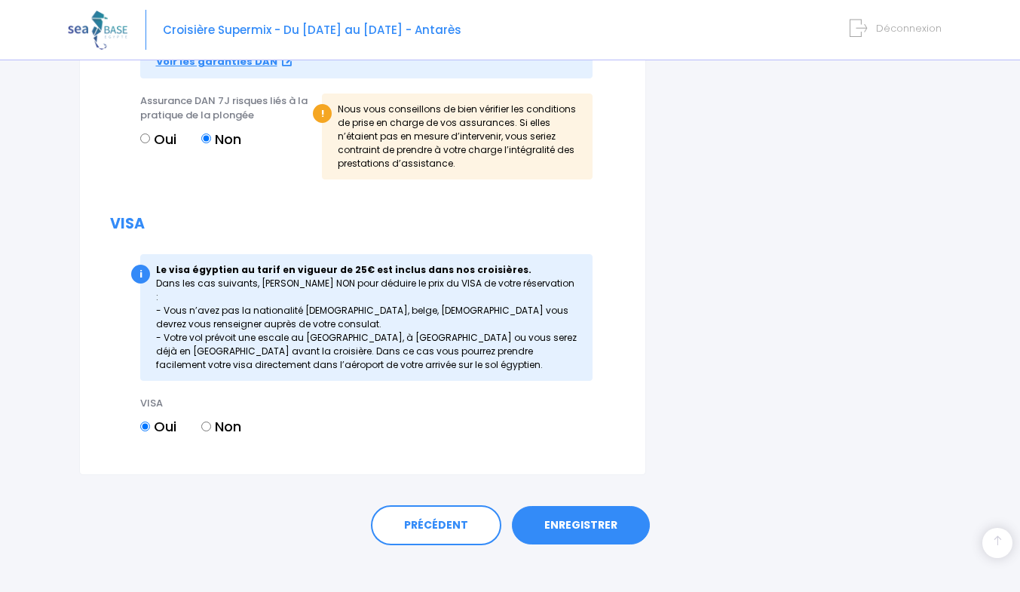
click at [562, 509] on link "ENREGISTRER" at bounding box center [581, 525] width 138 height 39
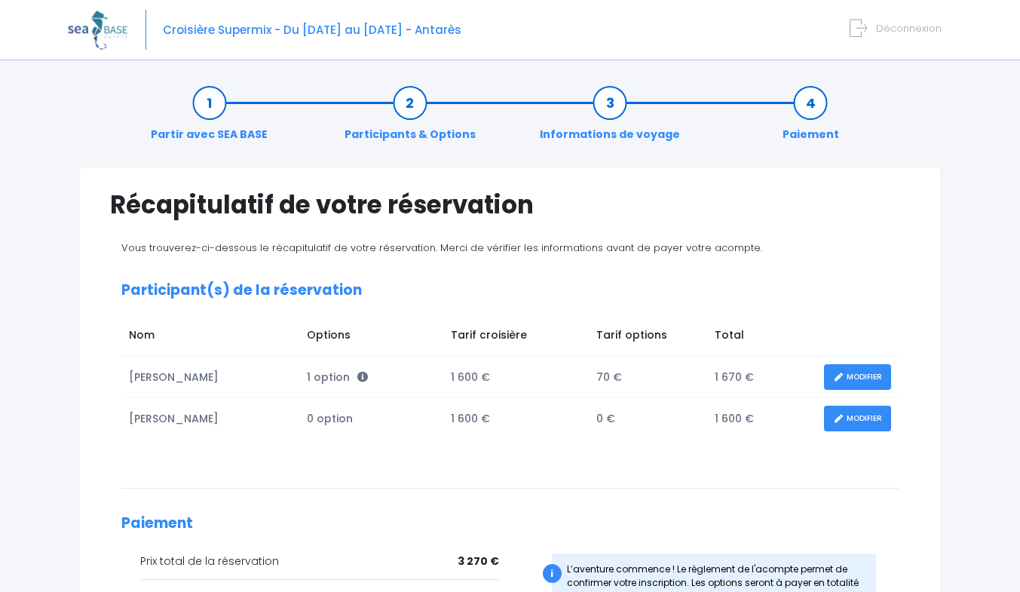
click at [862, 418] on link "MODIFIER" at bounding box center [857, 419] width 67 height 26
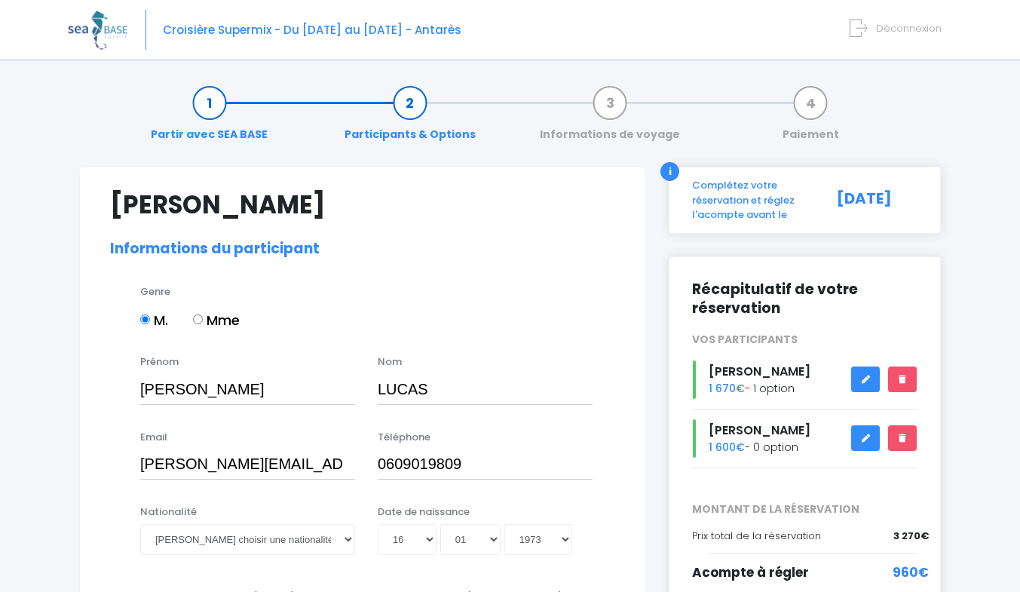
select select "MF2"
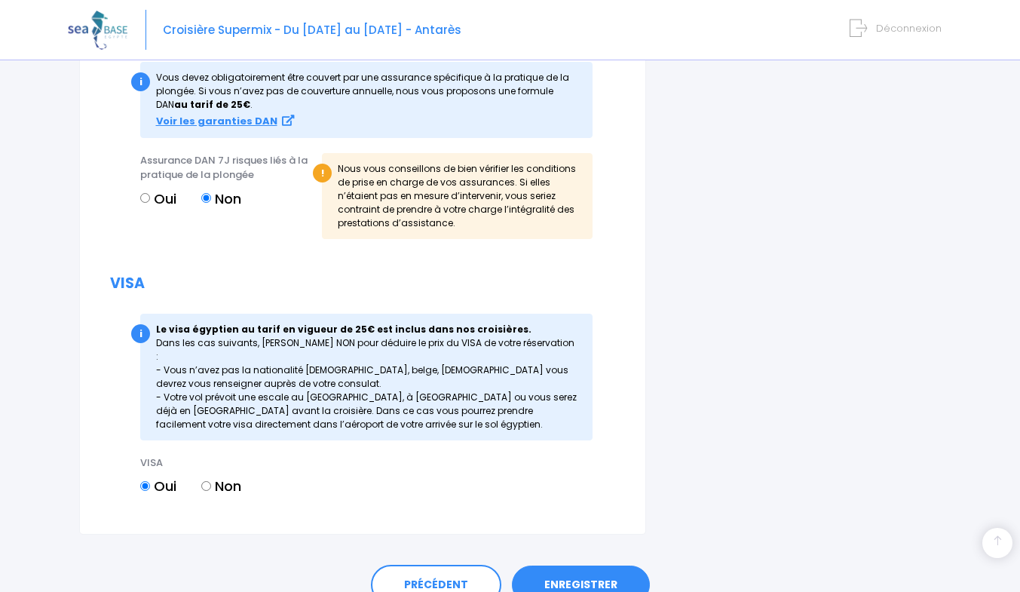
scroll to position [1761, 0]
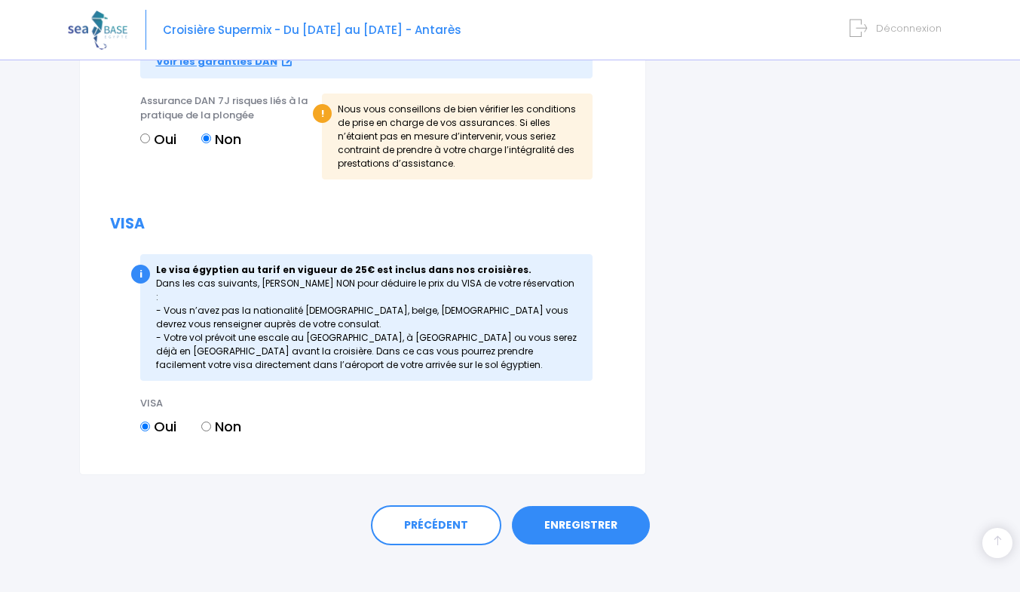
click at [544, 510] on link "ENREGISTRER" at bounding box center [581, 525] width 138 height 39
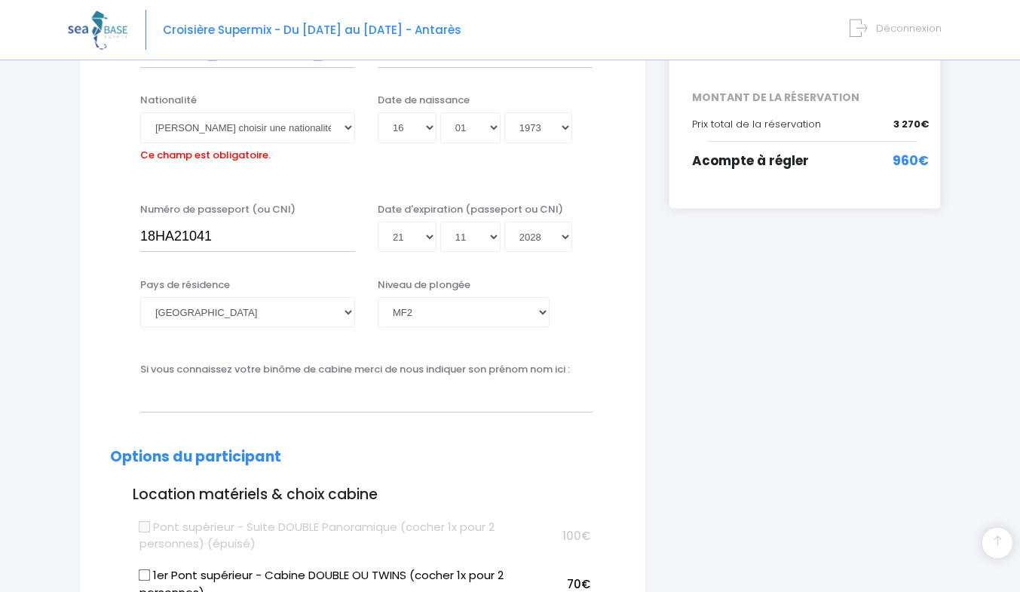
scroll to position [373, 0]
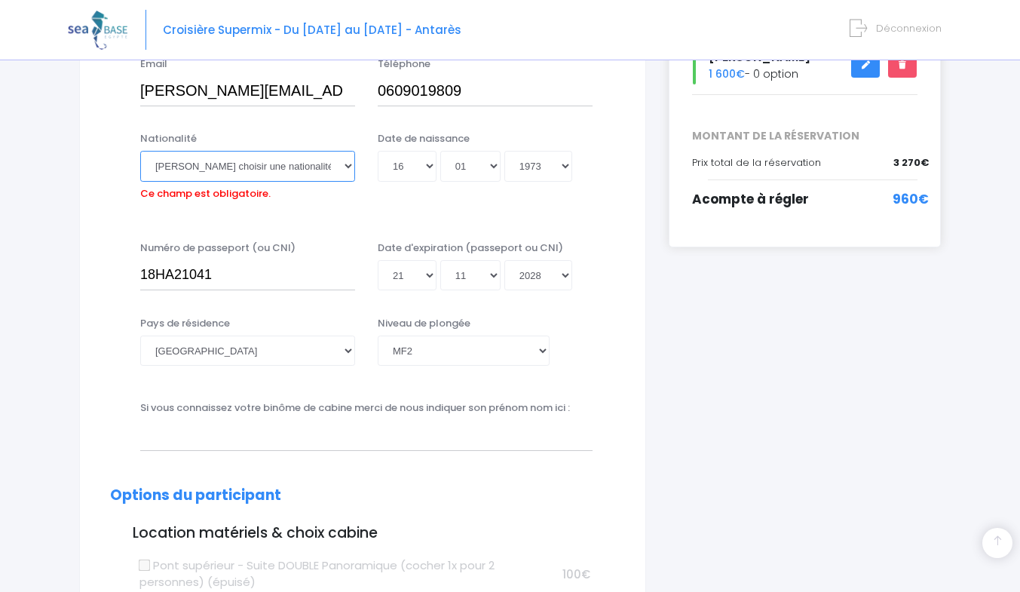
click at [336, 168] on select "Veuillez choisir une nationalité Afghane Albanaise Algerienne Allemande America…" at bounding box center [247, 166] width 215 height 30
select select "Française"
click at [236, 164] on select "Veuillez choisir une nationalité Afghane Albanaise Algerienne Allemande America…" at bounding box center [247, 166] width 215 height 30
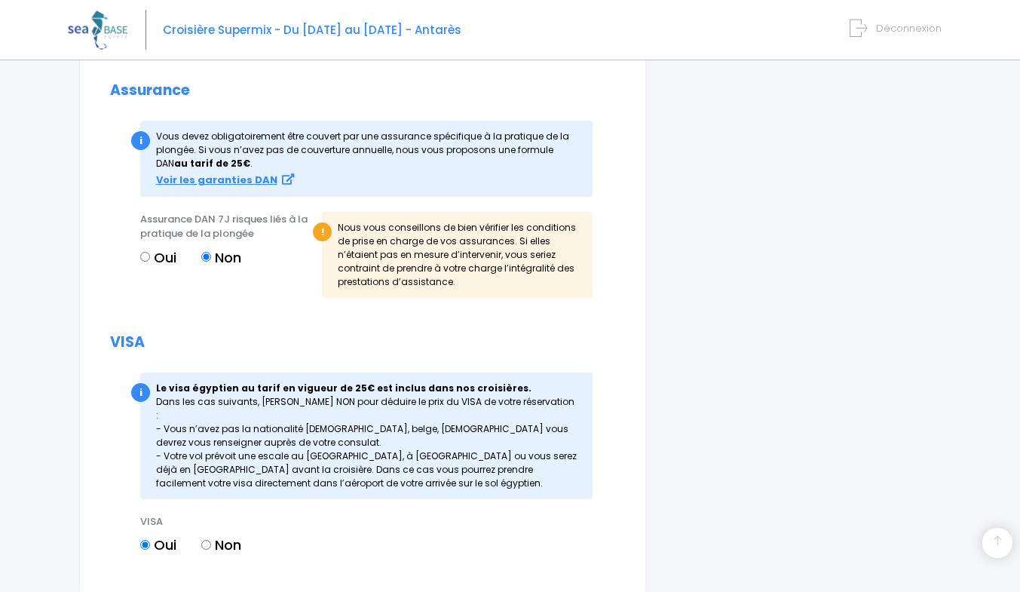
scroll to position [1761, 0]
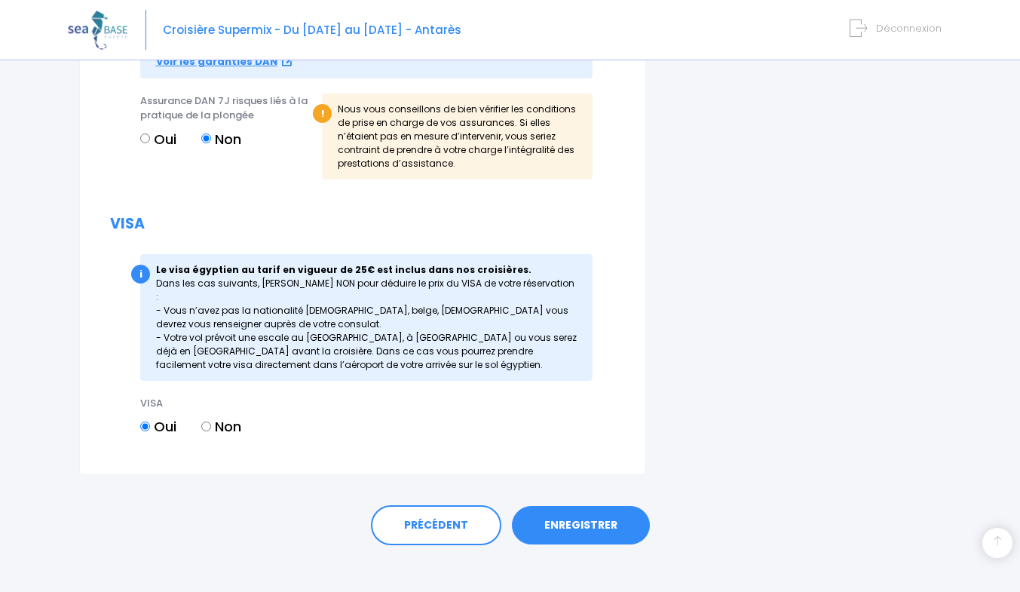
click at [574, 506] on link "ENREGISTRER" at bounding box center [581, 525] width 138 height 39
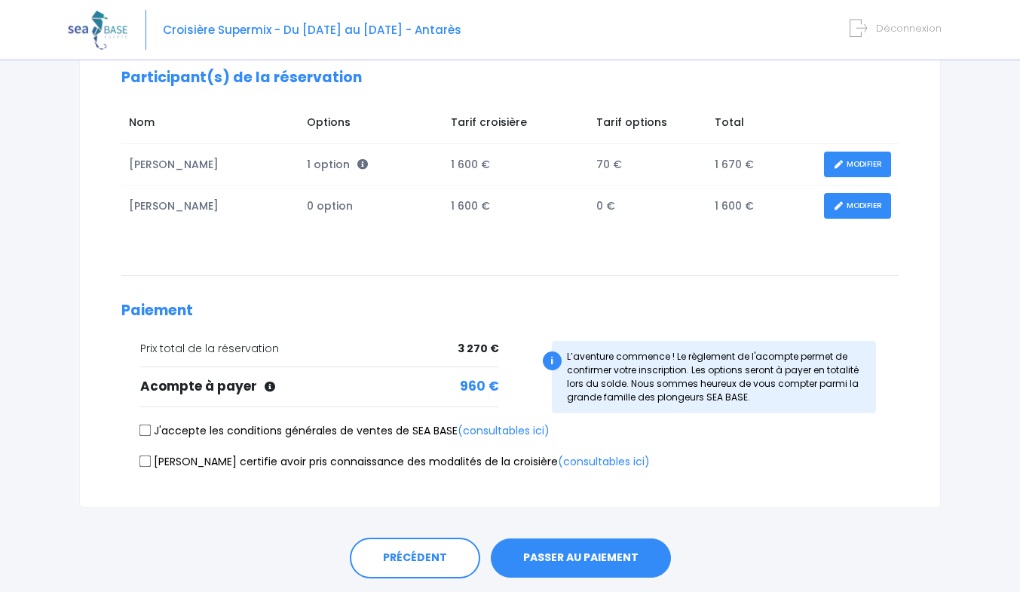
scroll to position [235, 0]
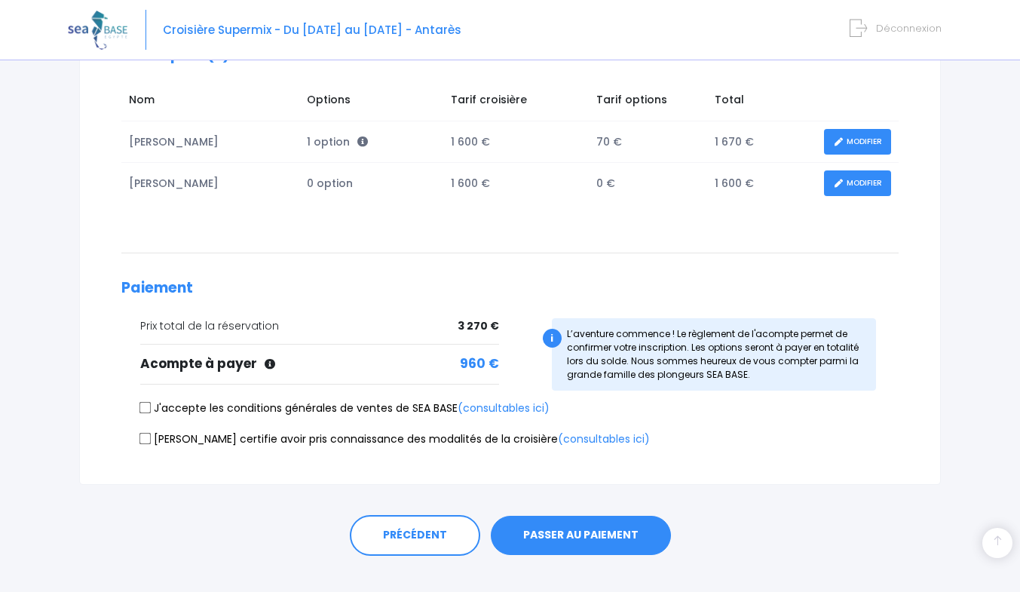
click at [144, 405] on input "J'accepte les conditions générales de ventes de SEA BASE (consultables ici)" at bounding box center [145, 408] width 12 height 12
checkbox input "true"
click at [148, 440] on input "Je certifie avoir pris connaissance des modalités de la croisière (consultables…" at bounding box center [145, 438] width 12 height 12
checkbox input "true"
click at [535, 535] on button "PASSER AU PAIEMENT" at bounding box center [581, 535] width 180 height 39
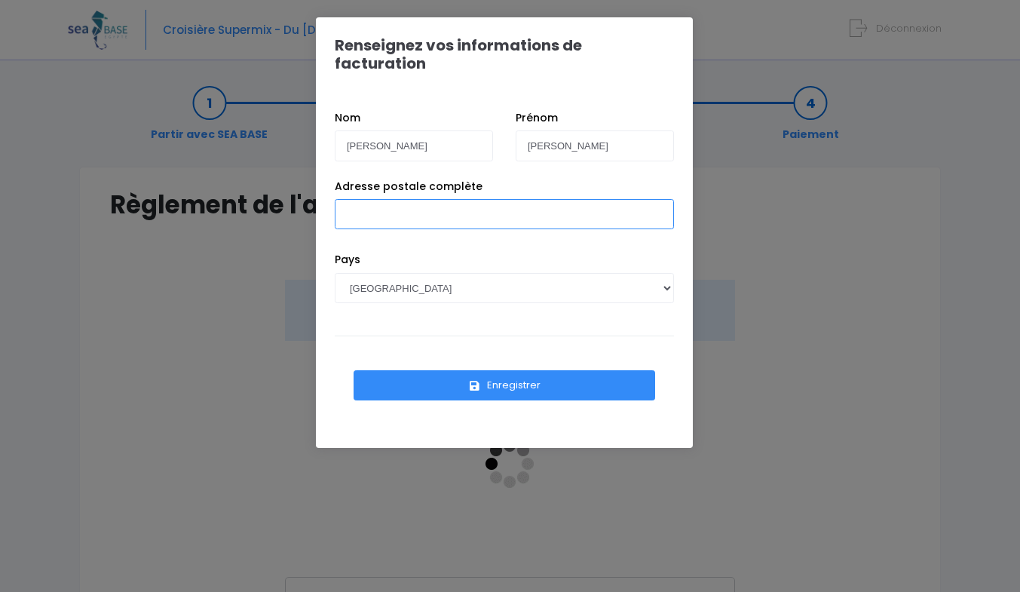
click at [372, 199] on input "Adresse postale complète" at bounding box center [504, 214] width 339 height 30
click at [479, 199] on input "[STREET_ADDRESS]" at bounding box center [504, 214] width 339 height 30
type input "[STREET_ADDRESS]"
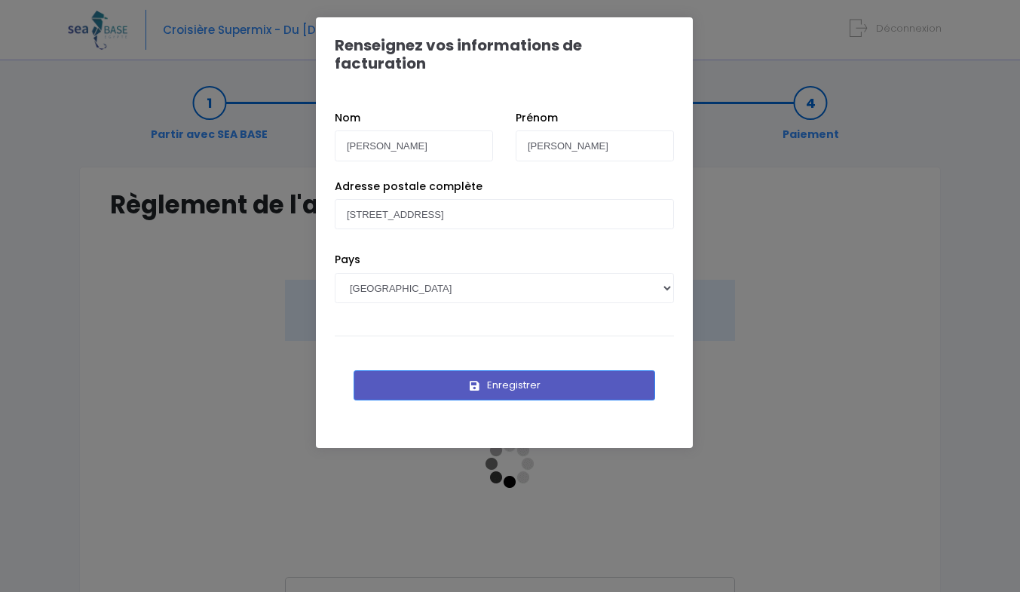
click at [493, 370] on button "Enregistrer" at bounding box center [505, 385] width 302 height 30
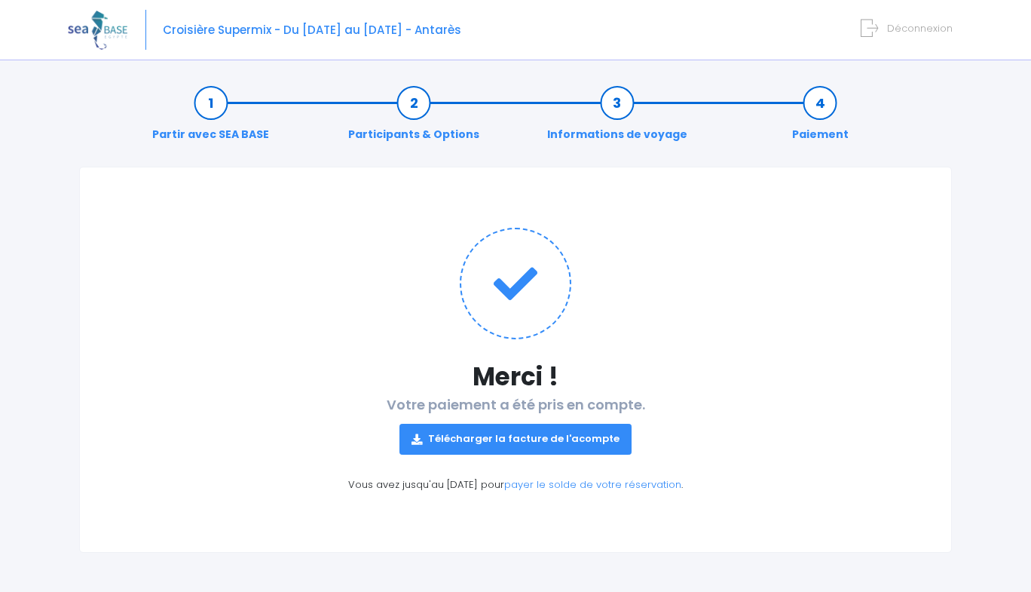
click at [471, 439] on link "Télécharger la facture de l'acompte" at bounding box center [516, 439] width 232 height 30
